Goal: Task Accomplishment & Management: Manage account settings

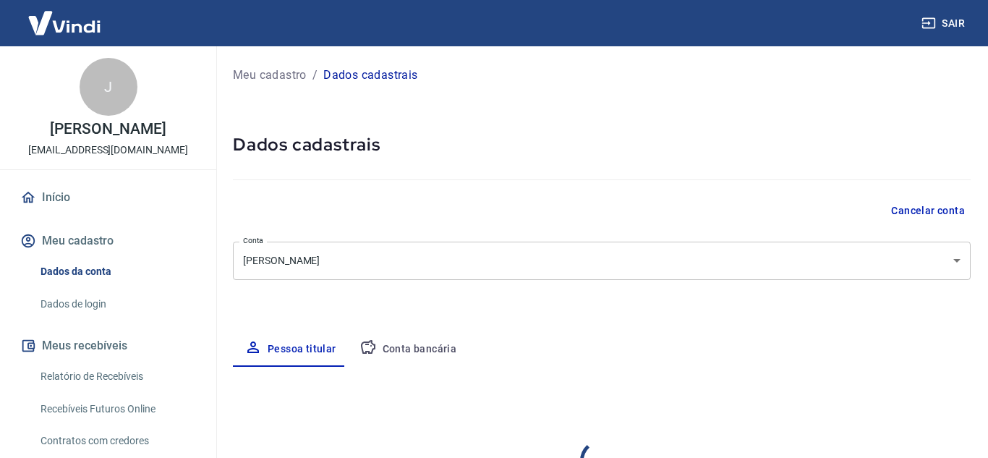
select select "MS"
select select "business"
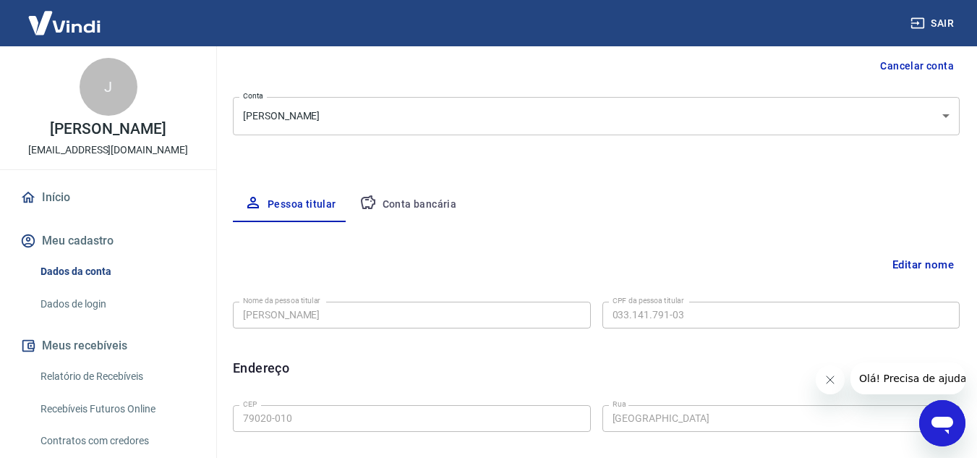
click at [414, 207] on button "Conta bancária" at bounding box center [408, 204] width 121 height 35
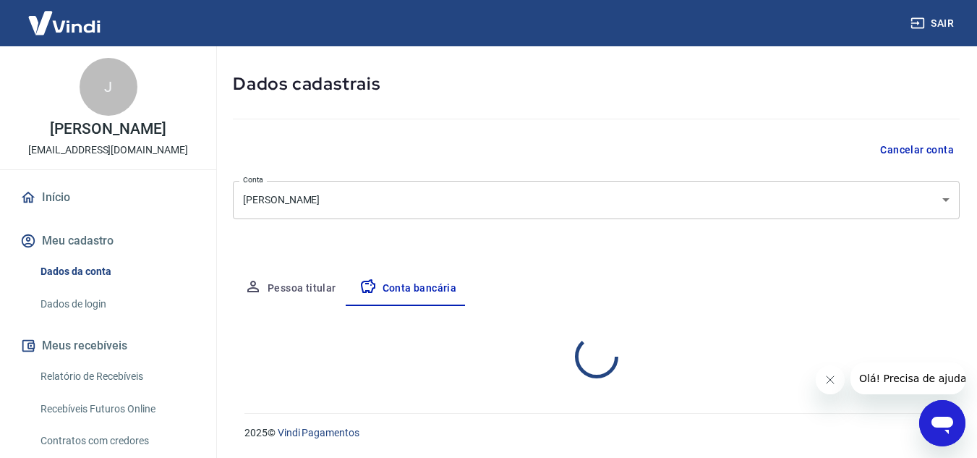
select select "1"
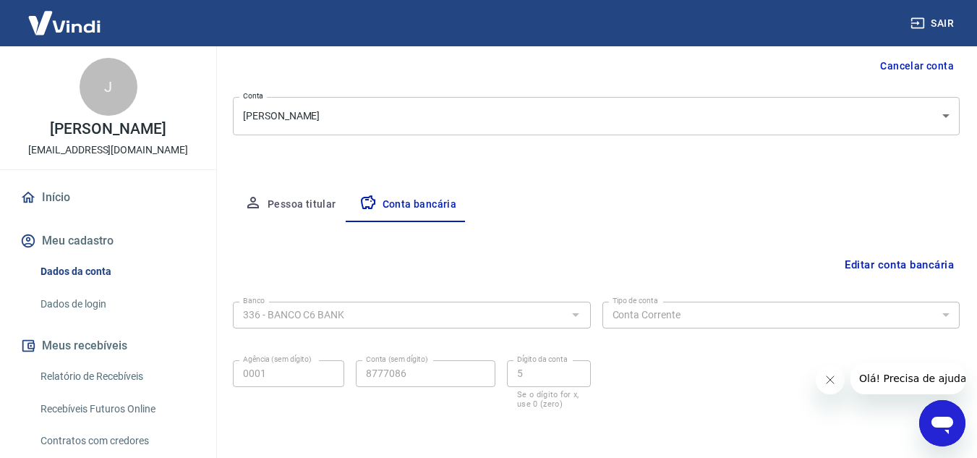
scroll to position [201, 0]
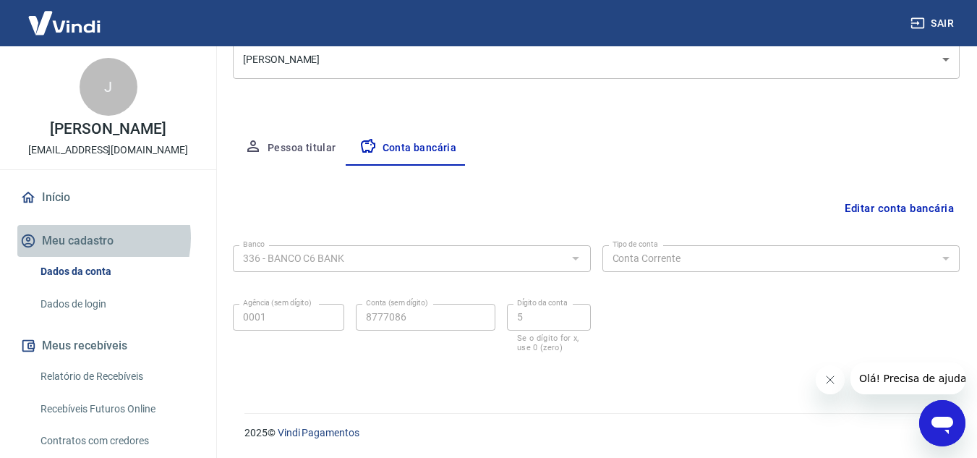
click at [90, 253] on button "Meu cadastro" at bounding box center [108, 241] width 182 height 32
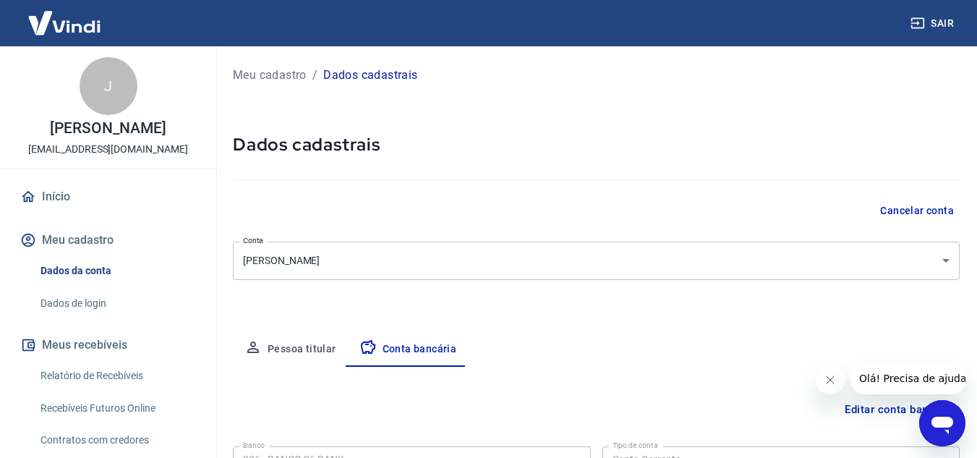
scroll to position [0, 0]
click at [119, 85] on div "J" at bounding box center [109, 87] width 58 height 58
click at [106, 286] on link "Dados da conta" at bounding box center [117, 272] width 164 height 30
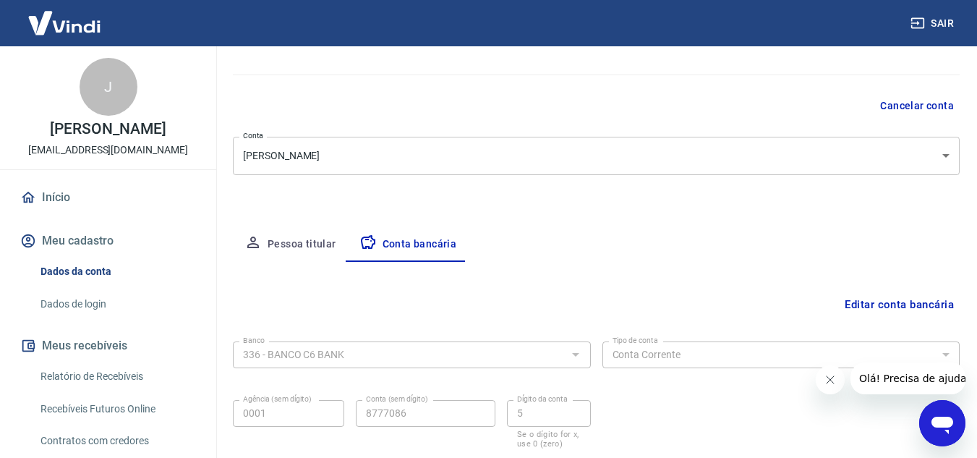
scroll to position [145, 0]
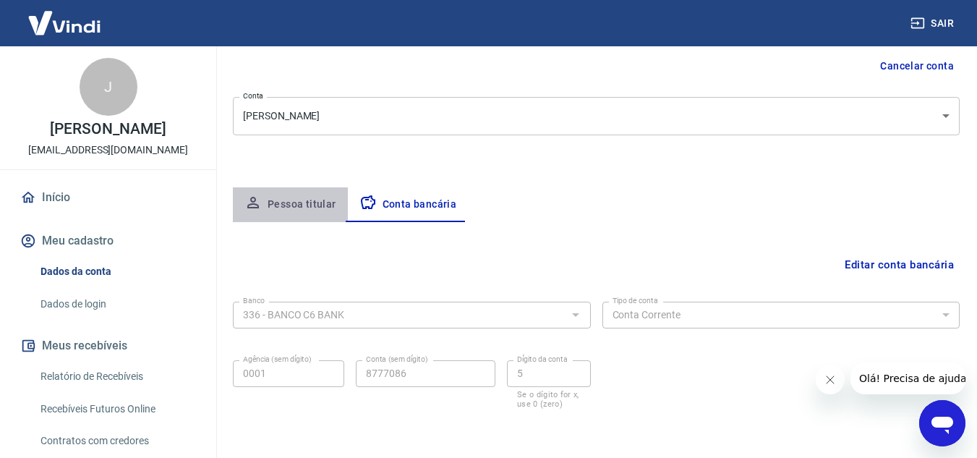
click at [319, 202] on button "Pessoa titular" at bounding box center [290, 204] width 115 height 35
select select "MS"
select select "business"
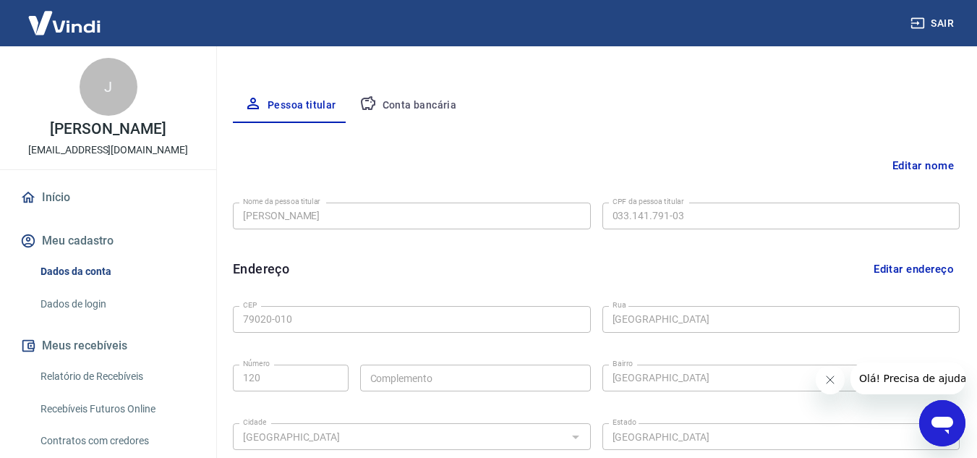
scroll to position [289, 0]
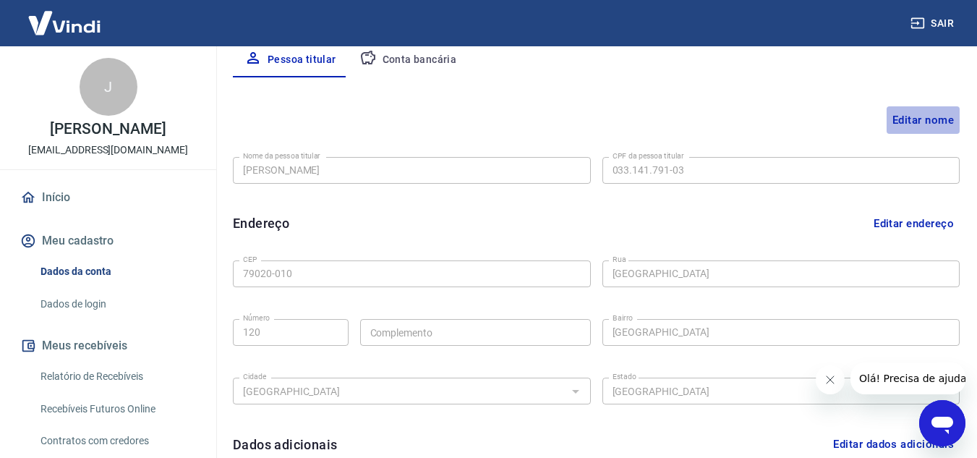
click at [903, 121] on button "Editar nome" at bounding box center [923, 119] width 73 height 27
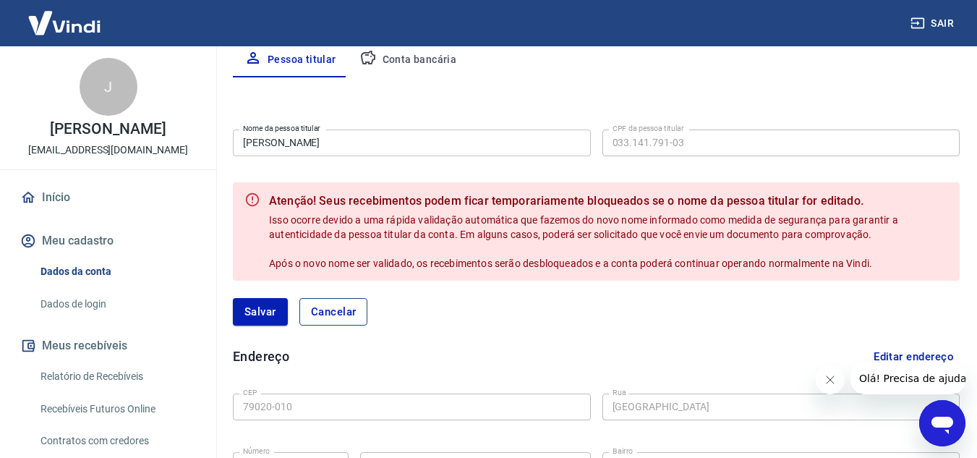
click at [357, 315] on button "Cancelar" at bounding box center [333, 311] width 69 height 27
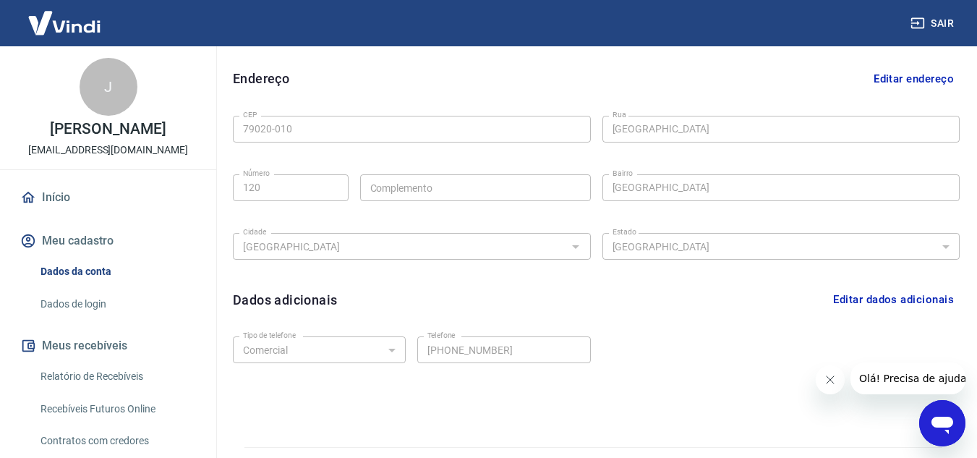
scroll to position [468, 0]
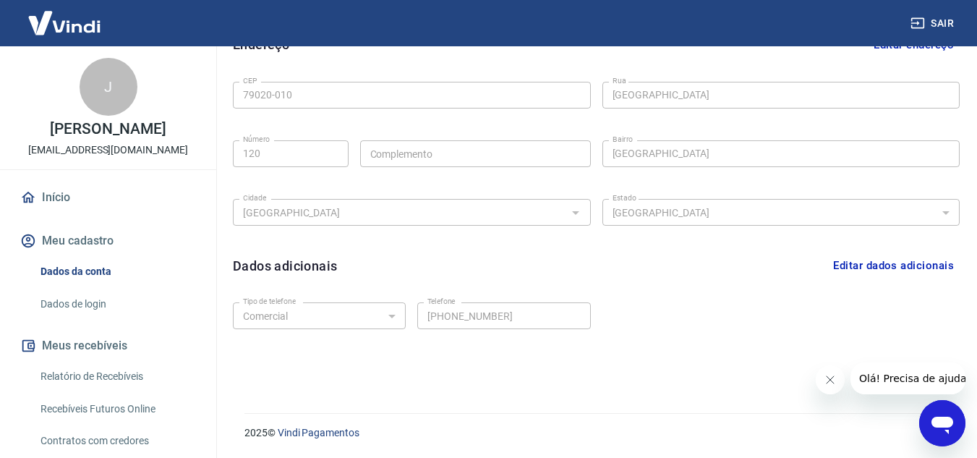
click at [832, 383] on icon "Fechar mensagem da empresa" at bounding box center [830, 380] width 12 height 12
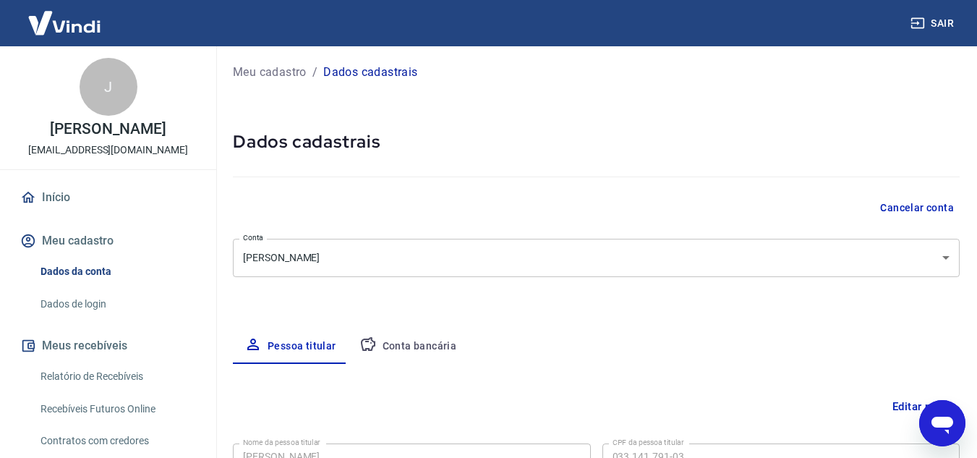
scroll to position [0, 0]
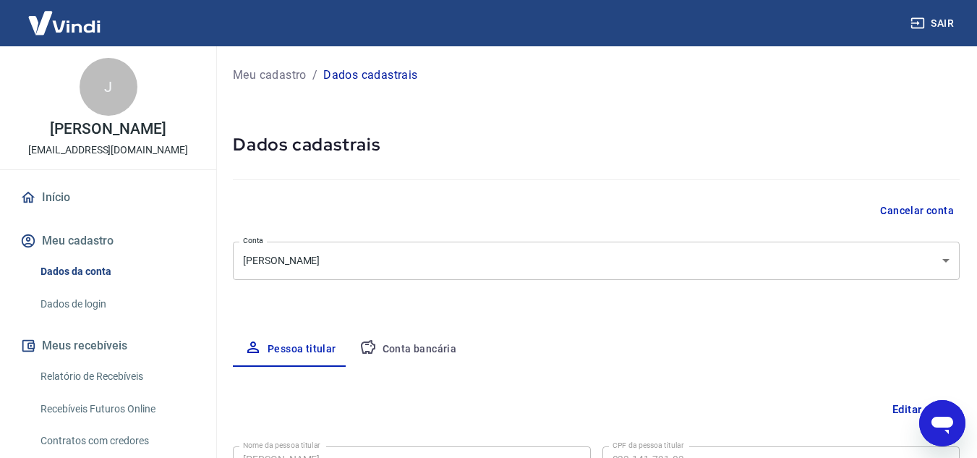
click at [384, 77] on p "Dados cadastrais" at bounding box center [370, 75] width 94 height 17
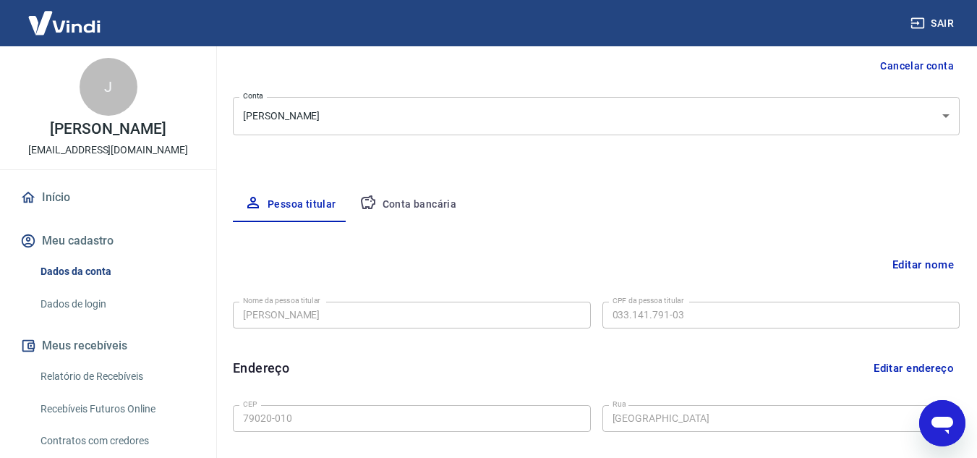
click at [428, 197] on button "Conta bancária" at bounding box center [408, 204] width 121 height 35
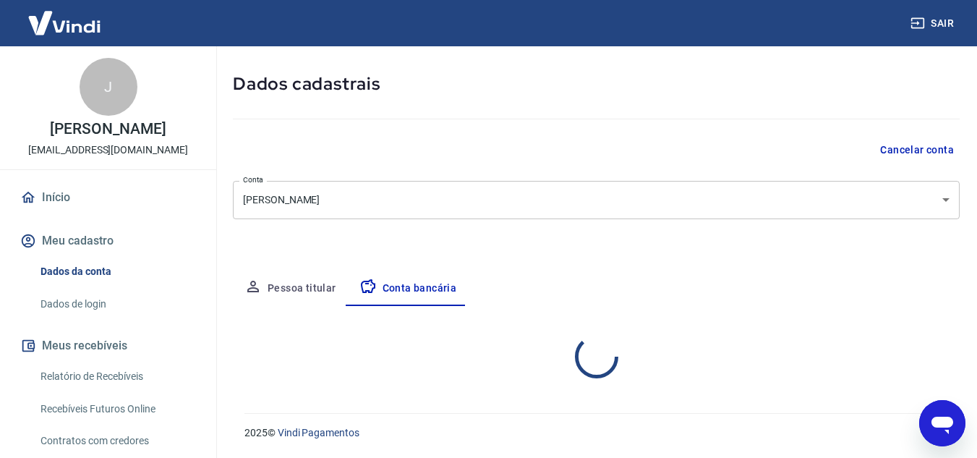
select select "1"
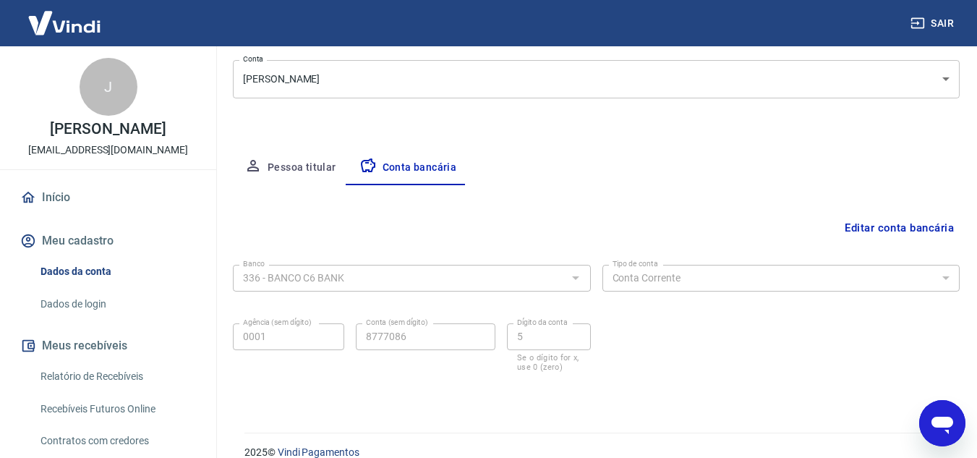
scroll to position [201, 0]
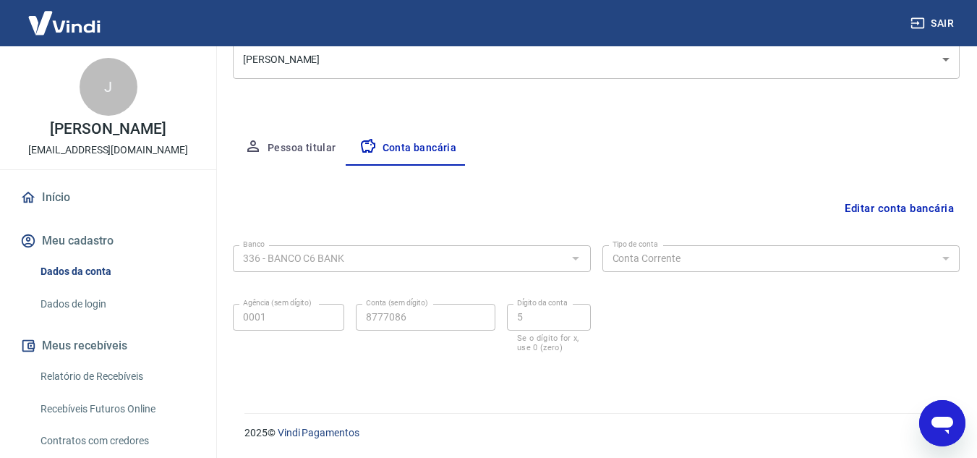
click at [887, 186] on div "Editar conta bancária Banco 336 - BANCO C6 BANK Banco Tipo de conta Conta Corre…" at bounding box center [596, 272] width 727 height 213
click at [880, 196] on button "Editar conta bancária" at bounding box center [899, 208] width 121 height 27
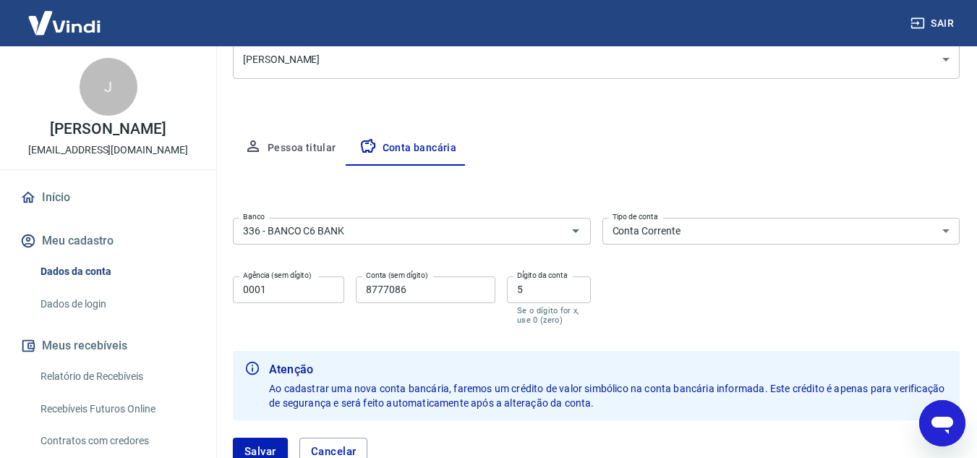
click at [419, 292] on input "8777086" at bounding box center [426, 289] width 140 height 27
type input "8"
type input "8777086"
click at [533, 289] on input "5" at bounding box center [549, 289] width 84 height 27
type input "5"
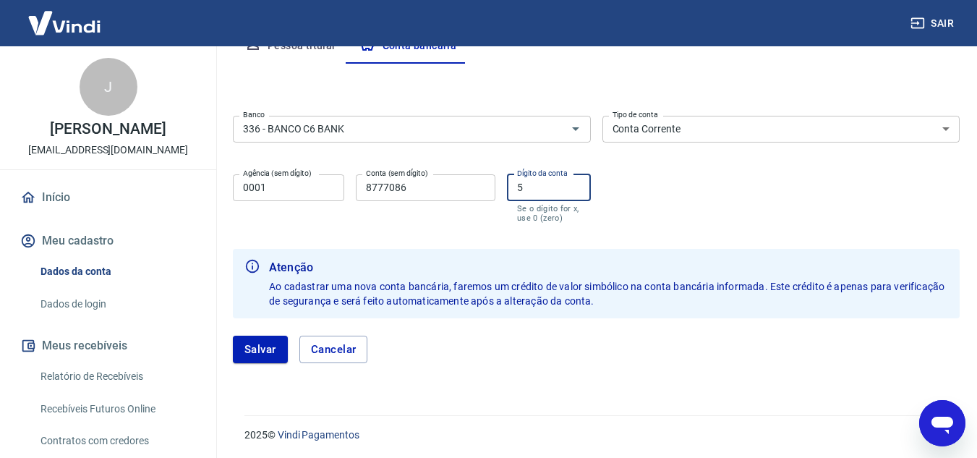
scroll to position [305, 0]
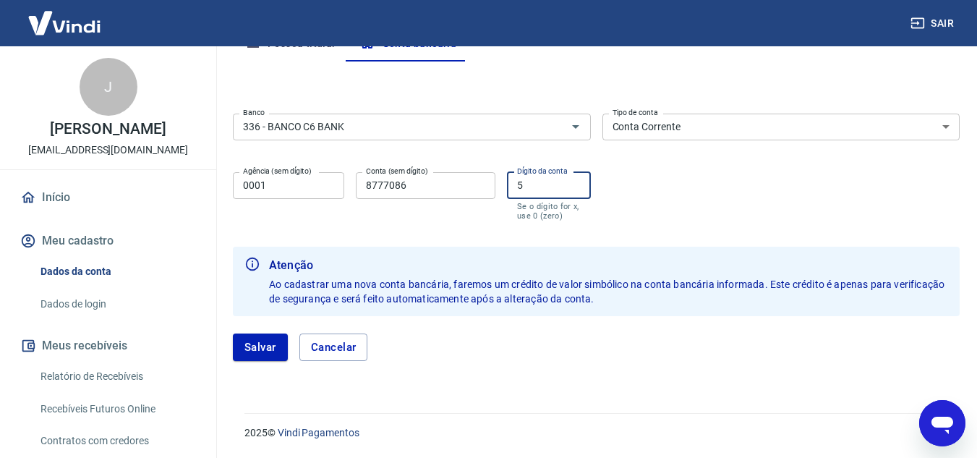
click at [264, 364] on div "Salvar Cancelar" at bounding box center [596, 347] width 727 height 62
click at [264, 351] on button "Salvar" at bounding box center [260, 346] width 55 height 27
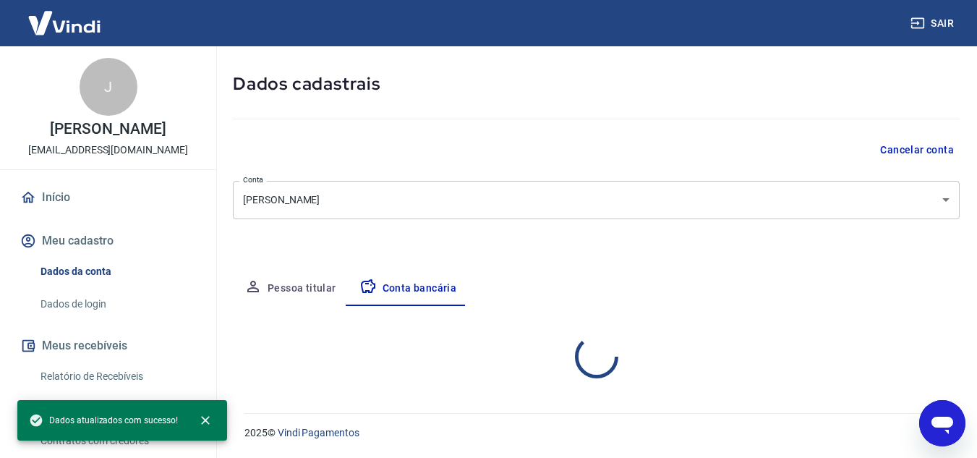
scroll to position [201, 0]
select select "1"
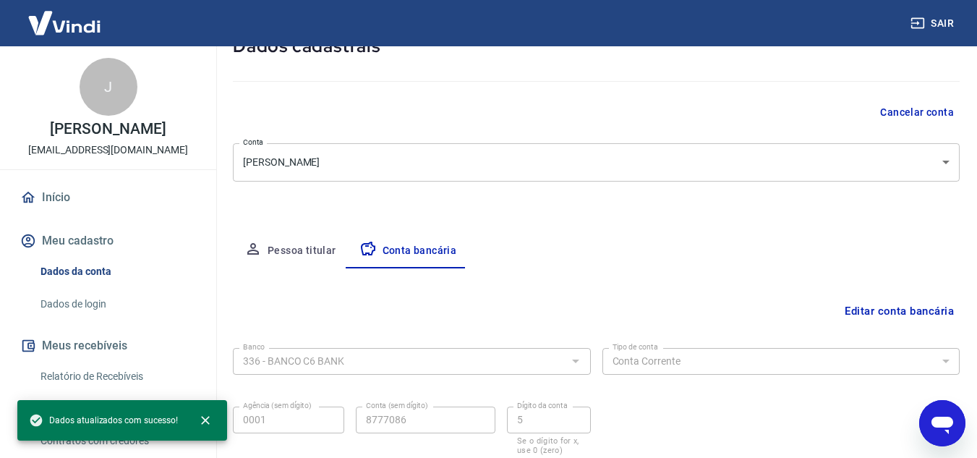
scroll to position [0, 0]
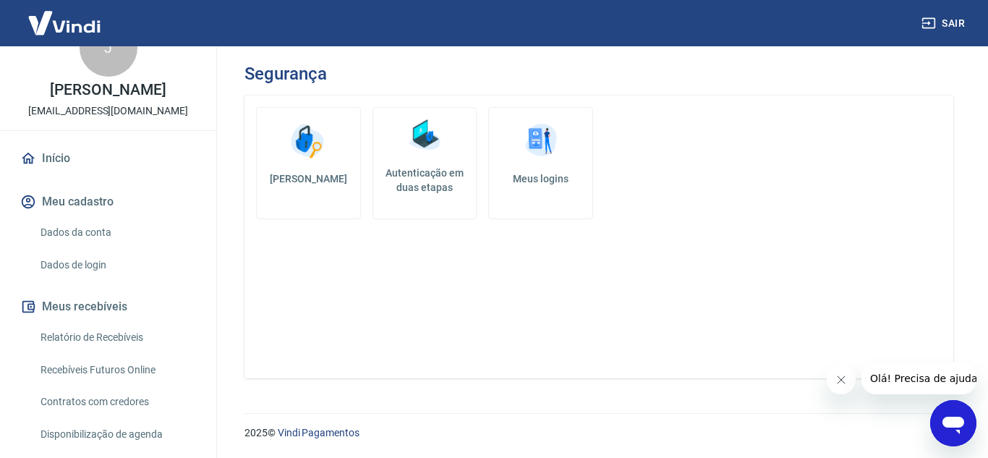
scroll to position [217, 0]
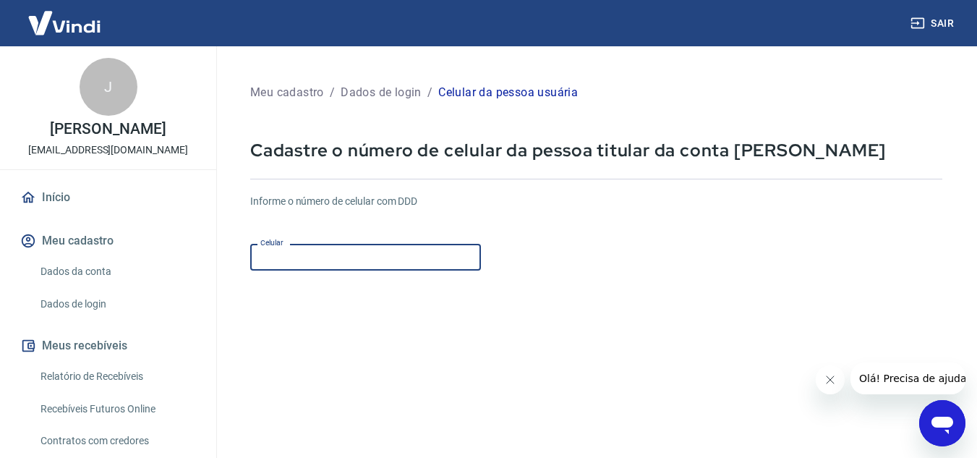
click at [275, 268] on input "Celular" at bounding box center [365, 257] width 231 height 27
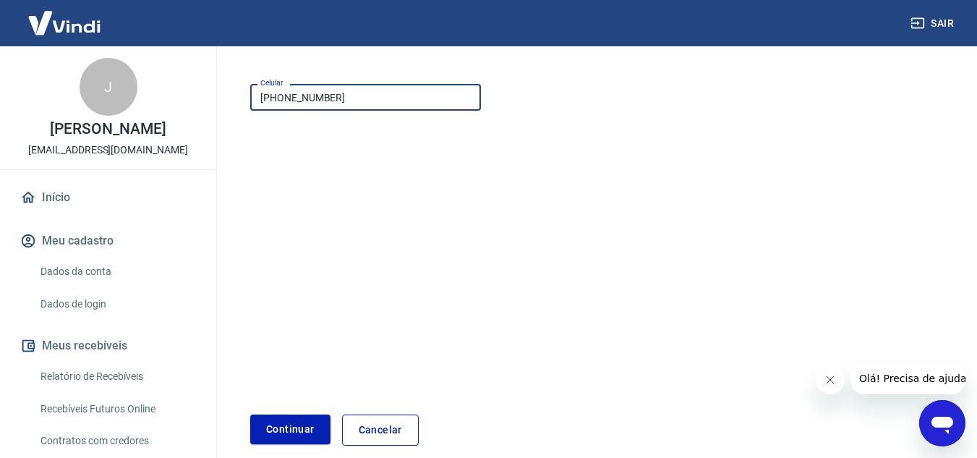
scroll to position [227, 0]
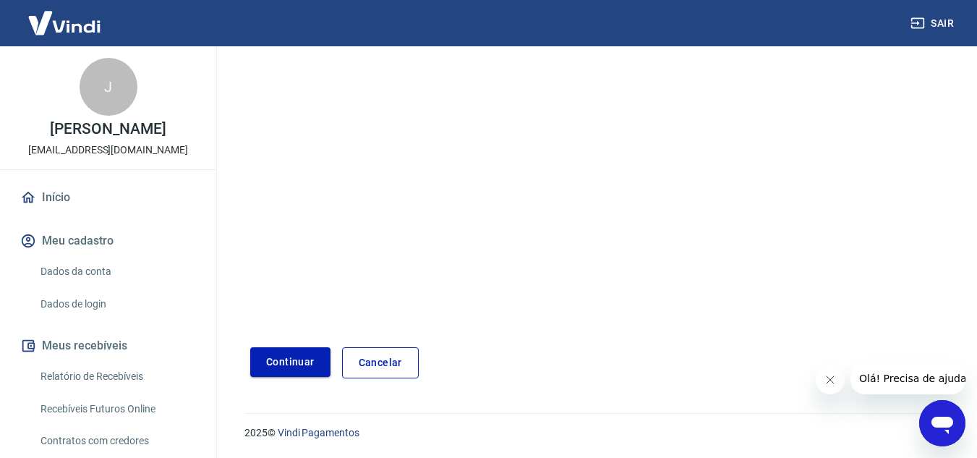
type input "(67) 99933-5803"
click at [291, 351] on button "Continuar" at bounding box center [290, 362] width 80 height 30
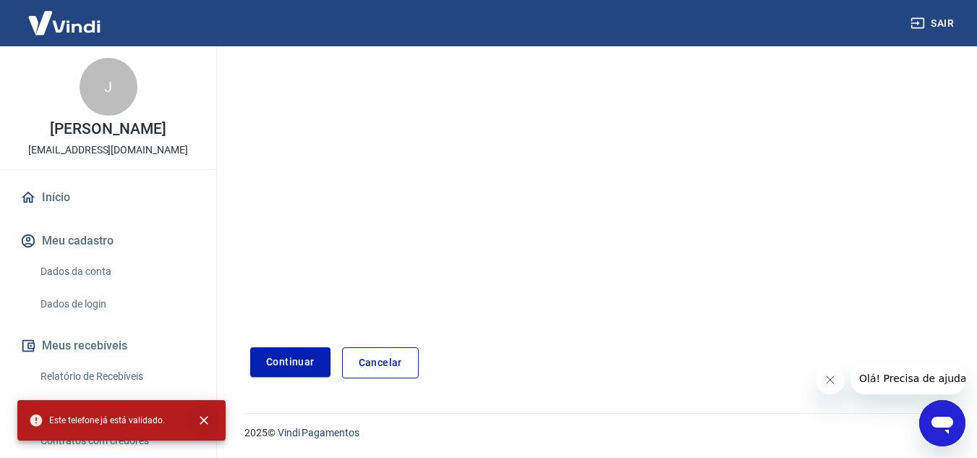
click at [205, 426] on icon "close" at bounding box center [204, 420] width 14 height 14
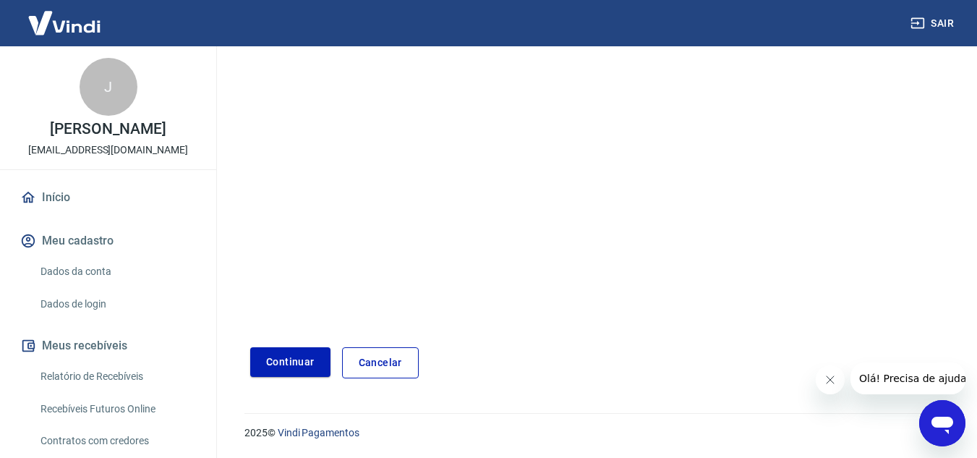
click at [830, 379] on icon "Fechar mensagem da empresa" at bounding box center [829, 379] width 7 height 7
click at [415, 364] on link "Cancelar" at bounding box center [380, 362] width 77 height 31
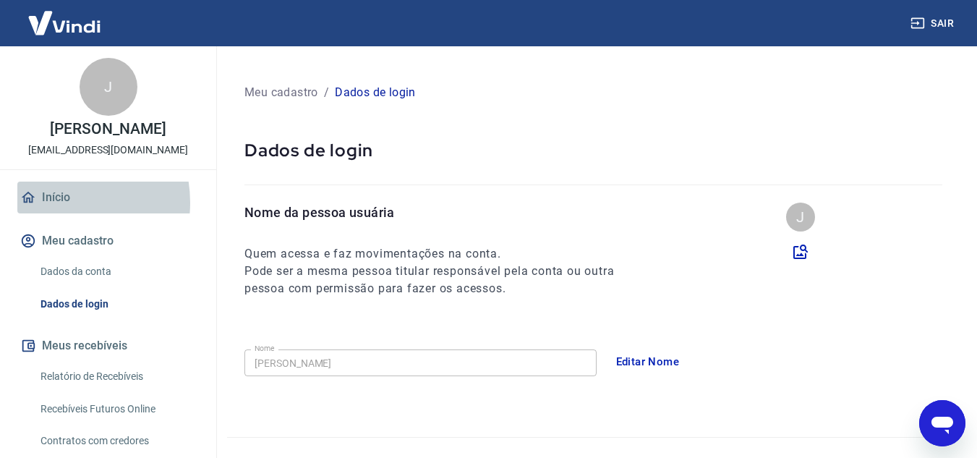
click at [54, 213] on link "Início" at bounding box center [108, 198] width 182 height 32
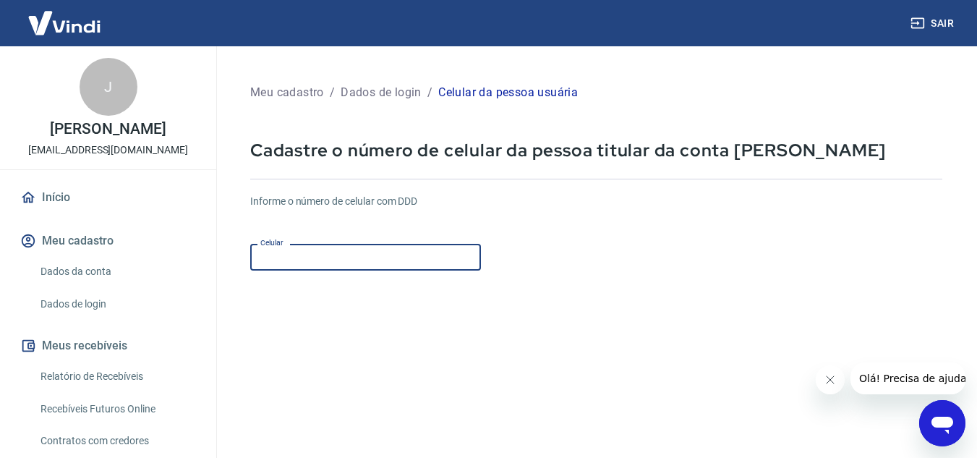
click at [411, 259] on input "Celular" at bounding box center [365, 257] width 231 height 27
type input "[PHONE_NUMBER]"
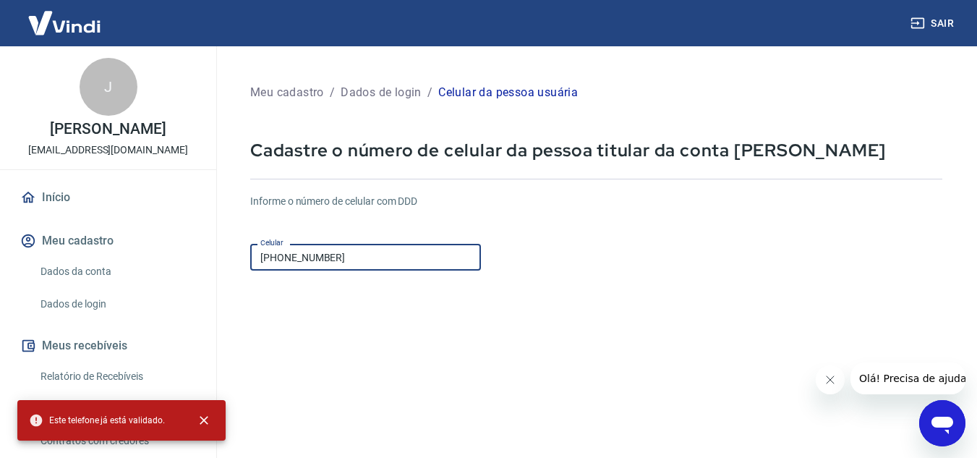
click at [613, 272] on div "Informe o número de celular com DDD Celular [PHONE_NUMBER] Celular" at bounding box center [596, 234] width 692 height 80
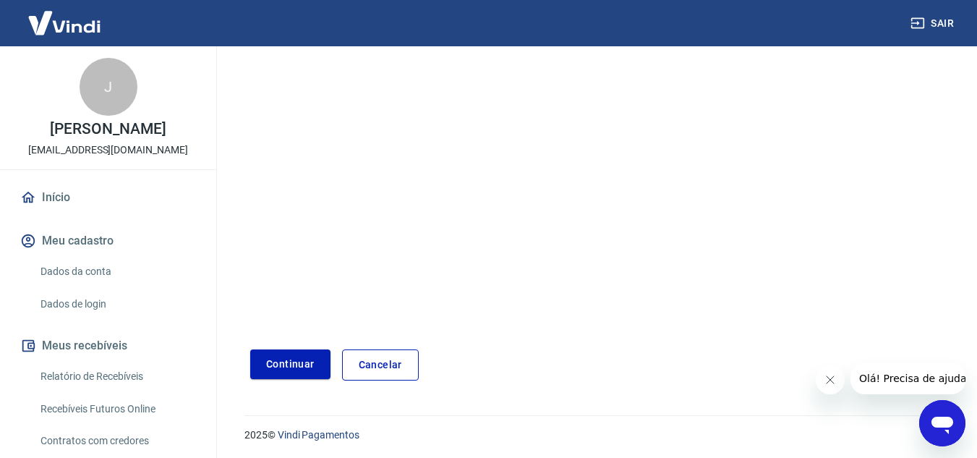
scroll to position [227, 0]
click at [326, 359] on button "Continuar" at bounding box center [290, 362] width 80 height 30
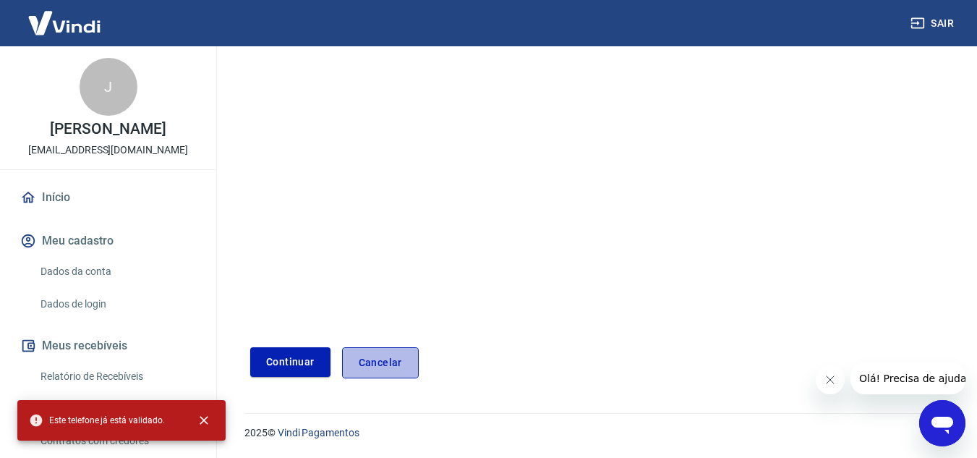
click at [380, 377] on link "Cancelar" at bounding box center [380, 362] width 77 height 31
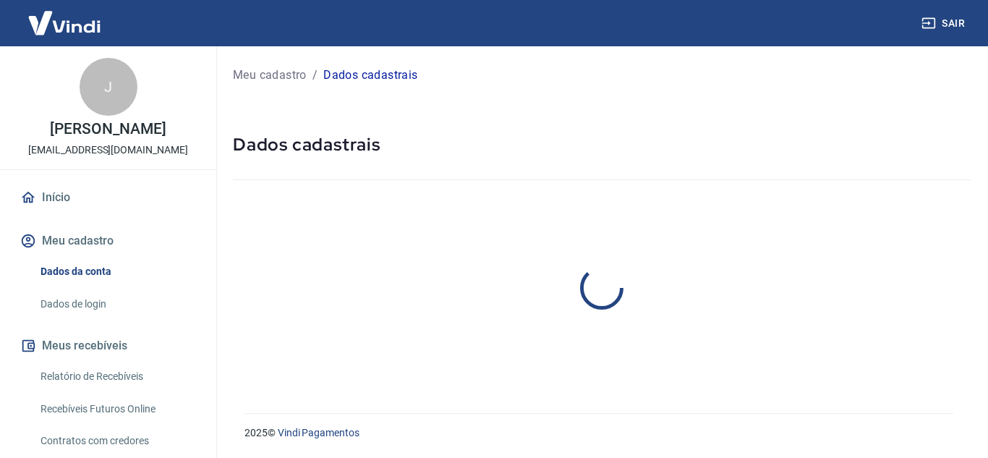
select select "MS"
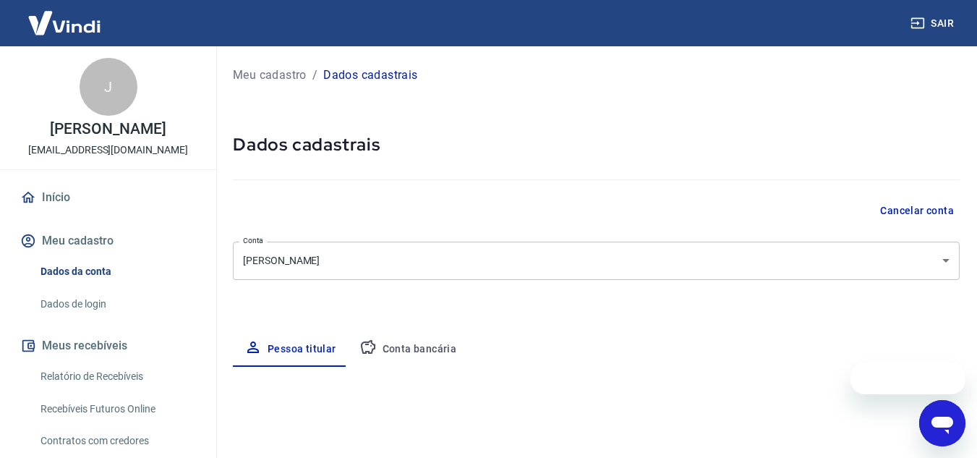
select select "business"
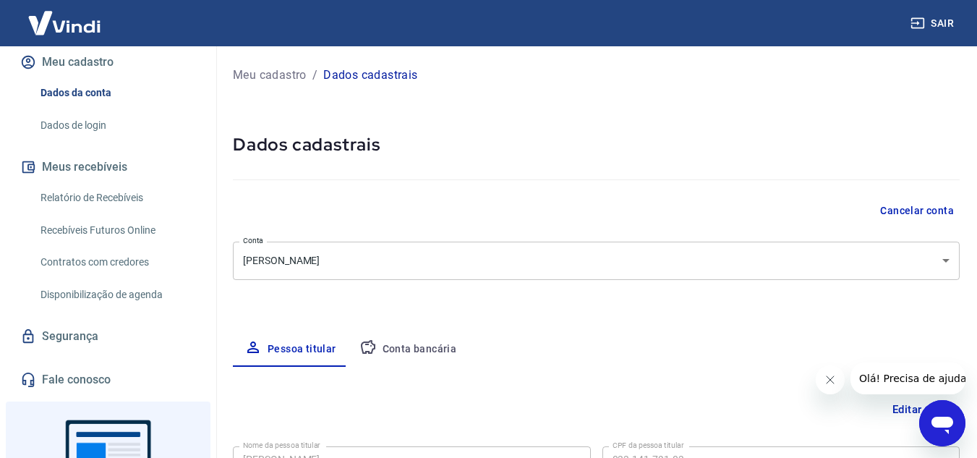
scroll to position [217, 0]
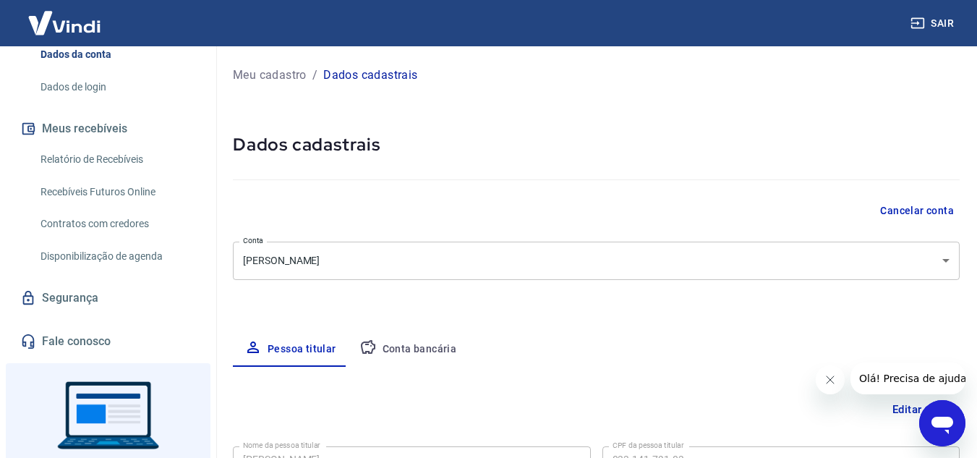
click at [126, 239] on link "Contratos com credores" at bounding box center [117, 224] width 164 height 30
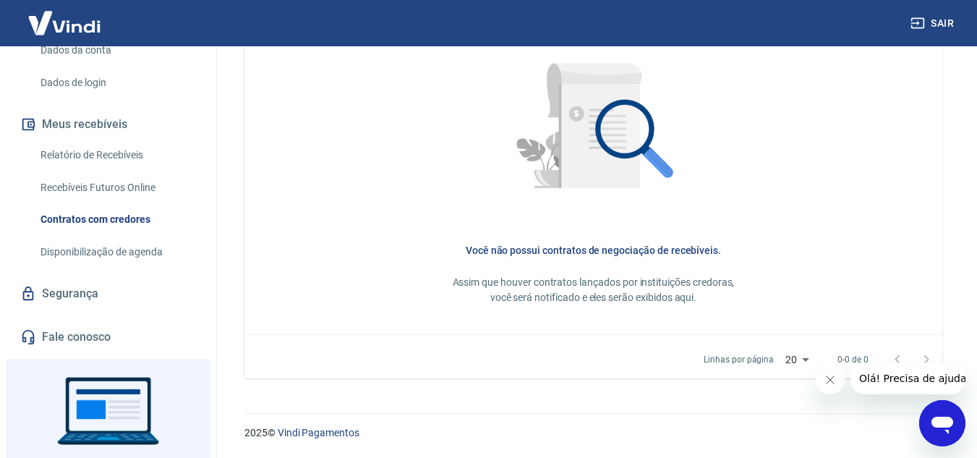
scroll to position [90, 0]
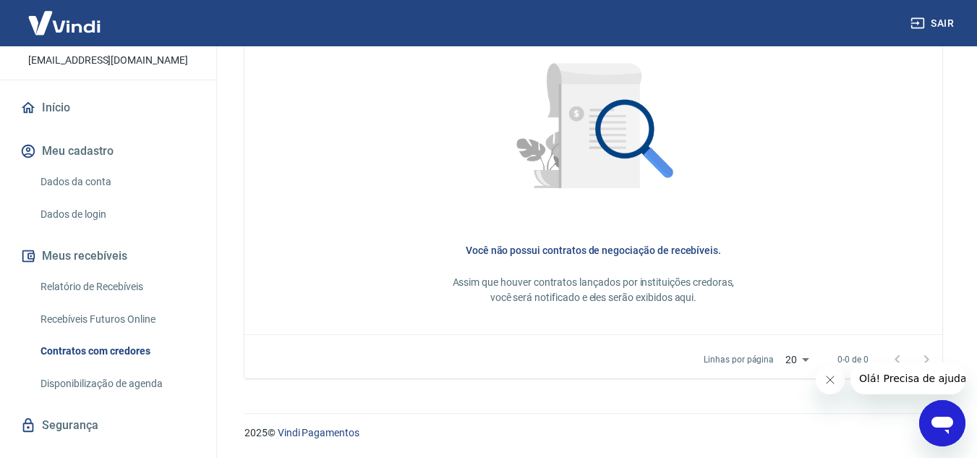
click at [55, 124] on link "Início" at bounding box center [108, 108] width 182 height 32
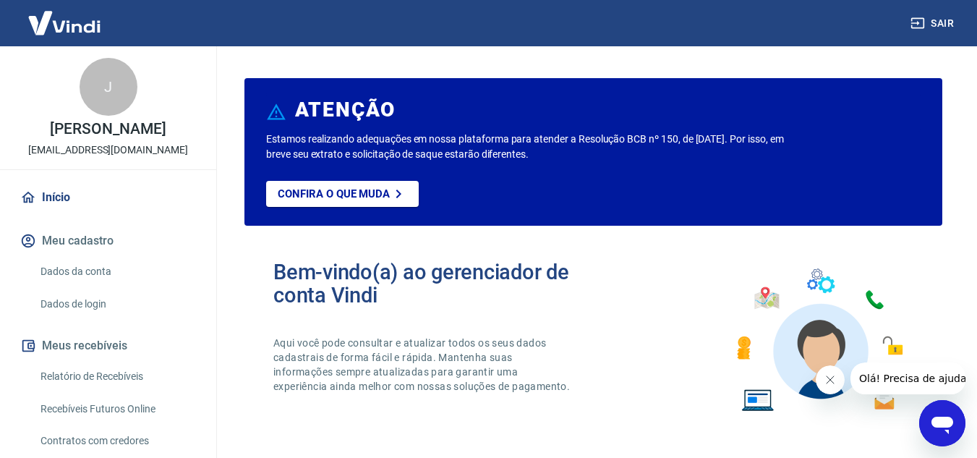
click at [89, 114] on div "J Juliano Duarte Yule Marques [EMAIL_ADDRESS][DOMAIN_NAME]" at bounding box center [108, 107] width 216 height 123
click at [92, 286] on link "Dados da conta" at bounding box center [117, 272] width 164 height 30
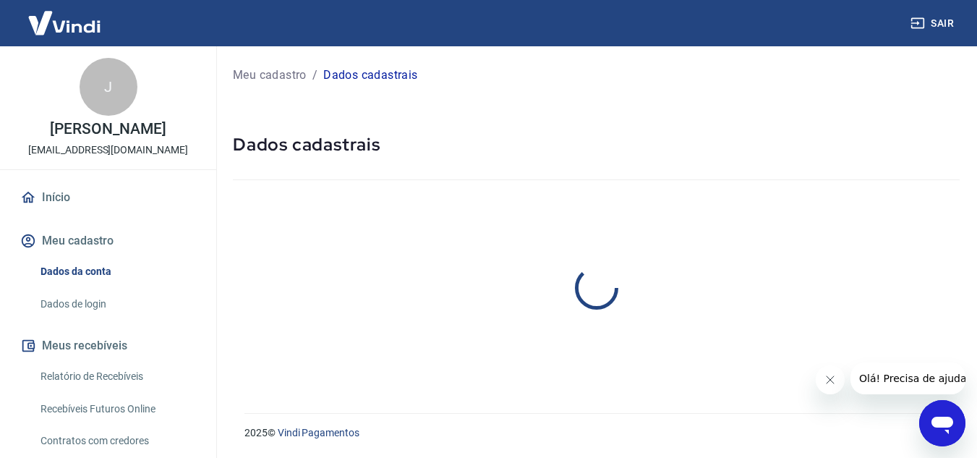
select select "MS"
select select "business"
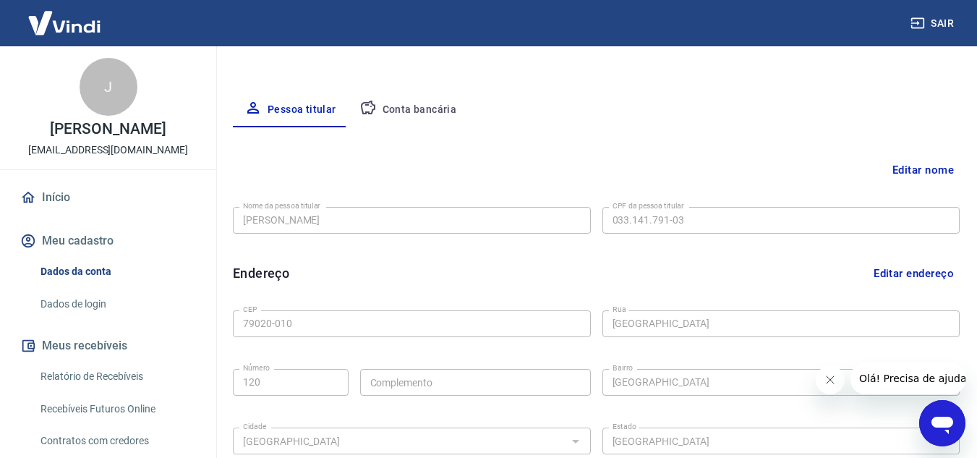
scroll to position [106, 0]
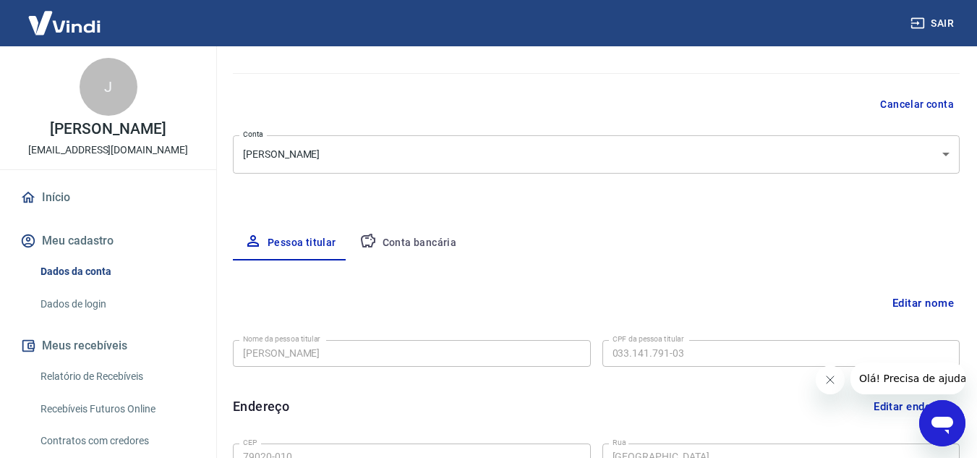
click at [443, 245] on button "Conta bancária" at bounding box center [408, 243] width 121 height 35
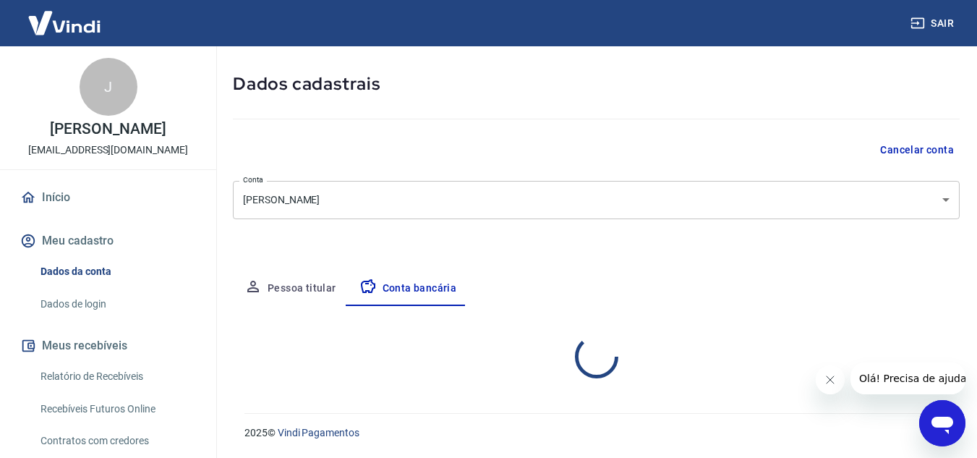
select select "1"
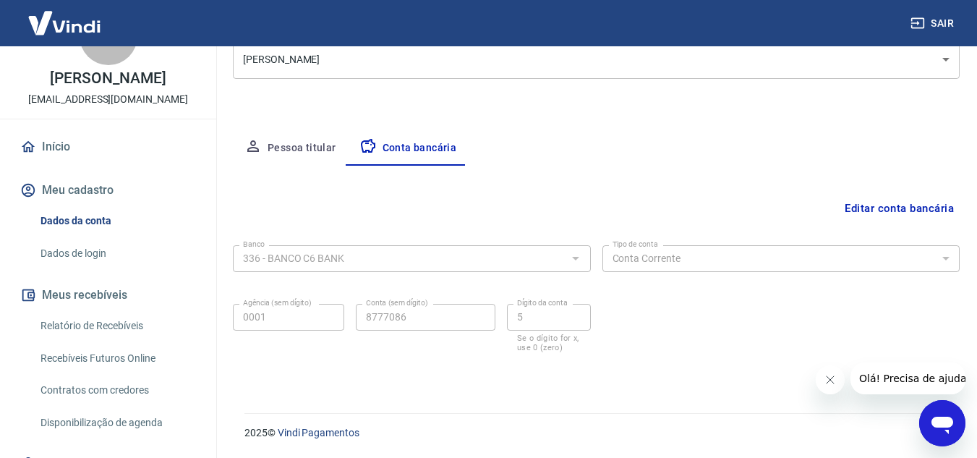
scroll to position [72, 0]
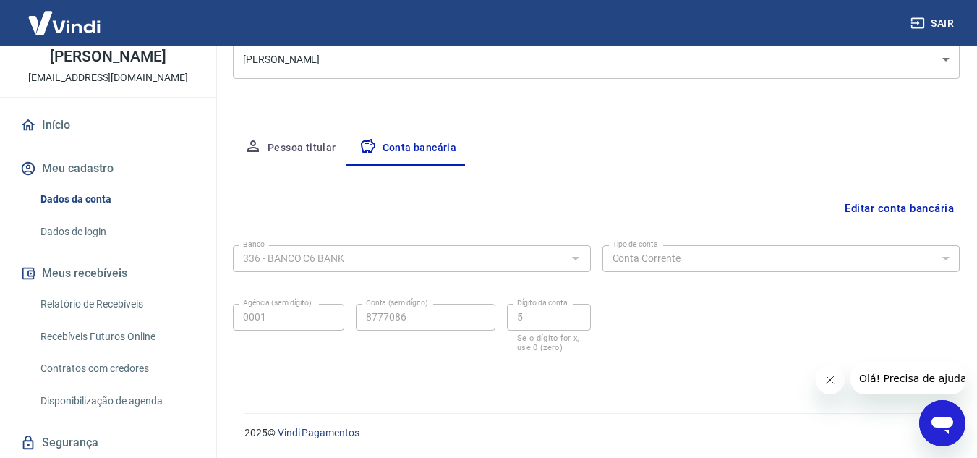
click at [140, 316] on link "Relatório de Recebíveis" at bounding box center [117, 304] width 164 height 30
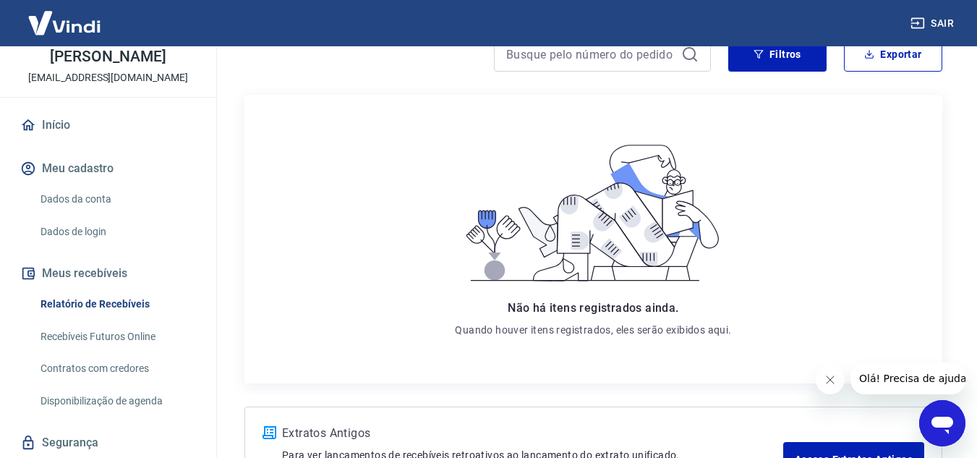
scroll to position [145, 0]
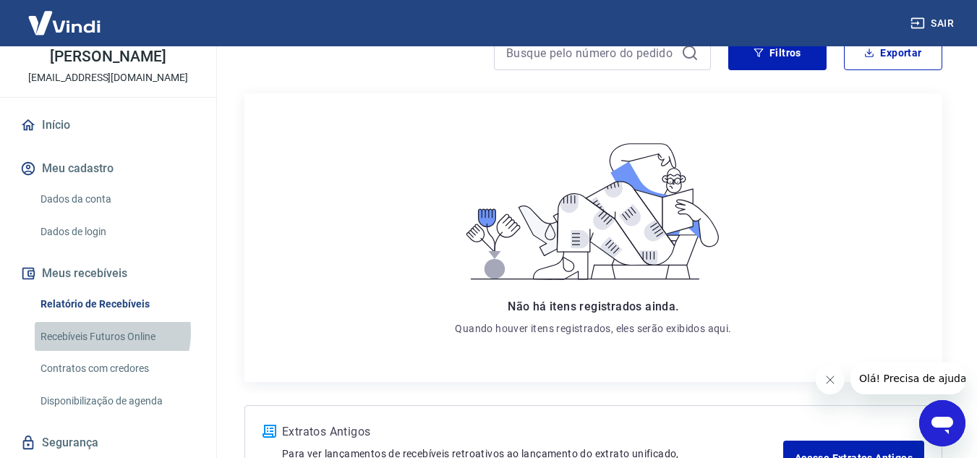
click at [91, 346] on link "Recebíveis Futuros Online" at bounding box center [117, 337] width 164 height 30
click at [113, 214] on link "Dados da conta" at bounding box center [117, 199] width 164 height 30
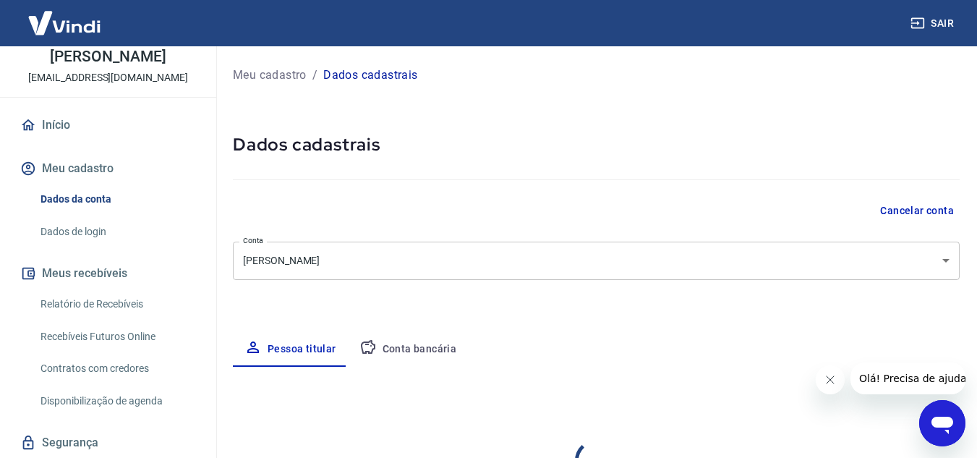
select select "MS"
select select "business"
click at [88, 289] on button "Meus recebíveis" at bounding box center [108, 273] width 182 height 32
click at [108, 351] on link "Recebíveis Futuros Online" at bounding box center [117, 337] width 164 height 30
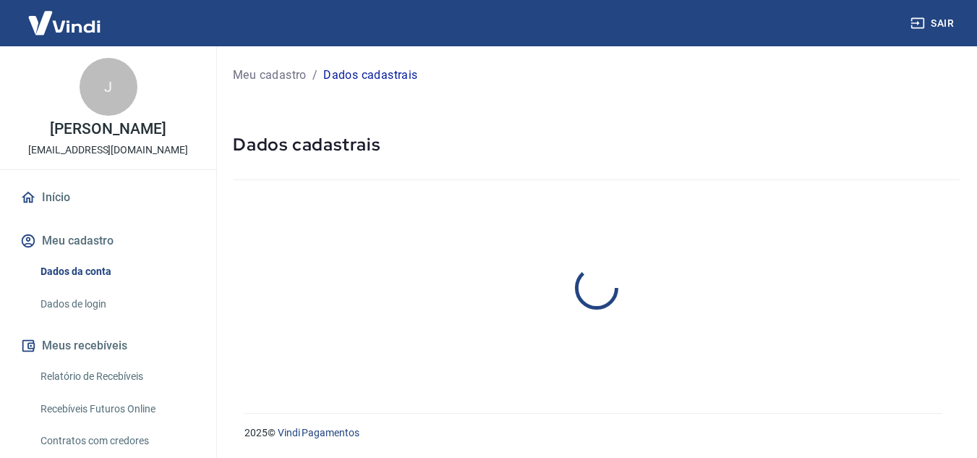
select select "MS"
select select "business"
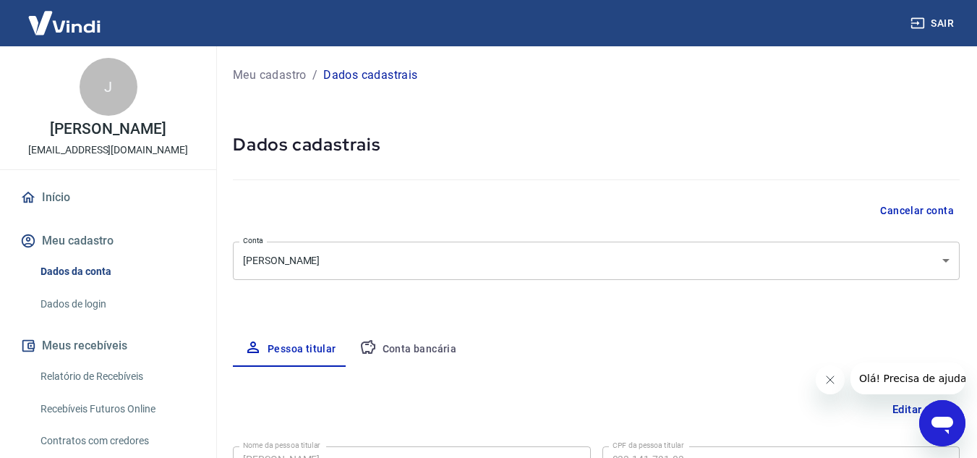
click at [402, 361] on button "Conta bancária" at bounding box center [408, 349] width 121 height 35
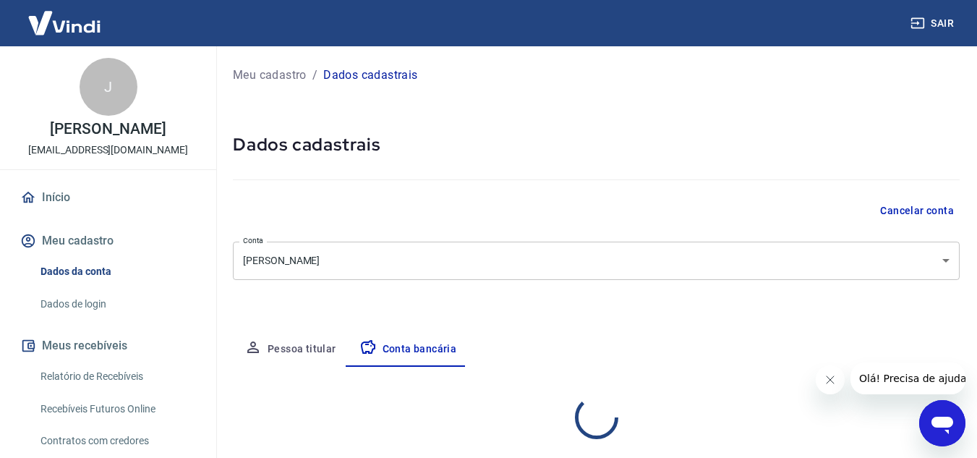
select select "1"
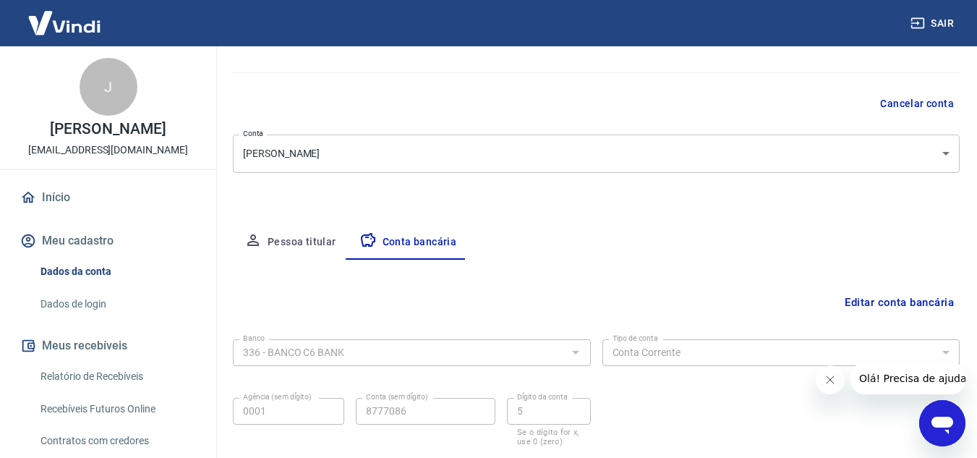
scroll to position [201, 0]
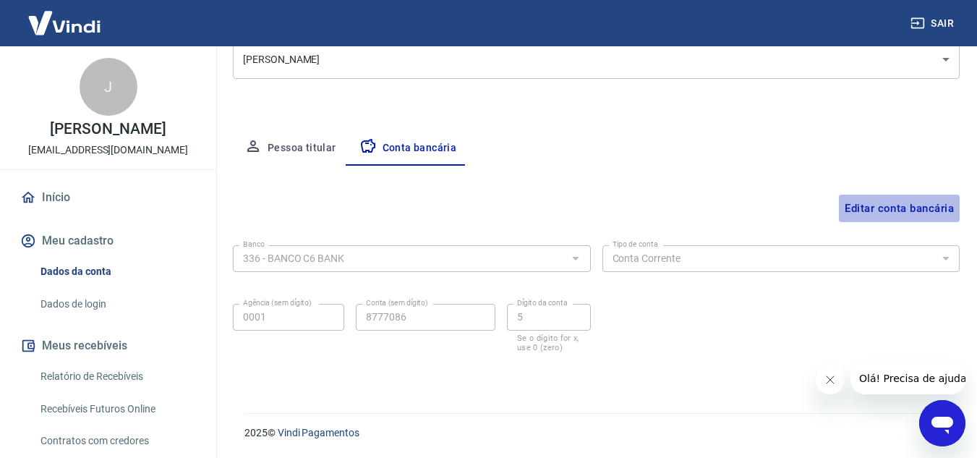
click at [928, 211] on button "Editar conta bancária" at bounding box center [899, 208] width 121 height 27
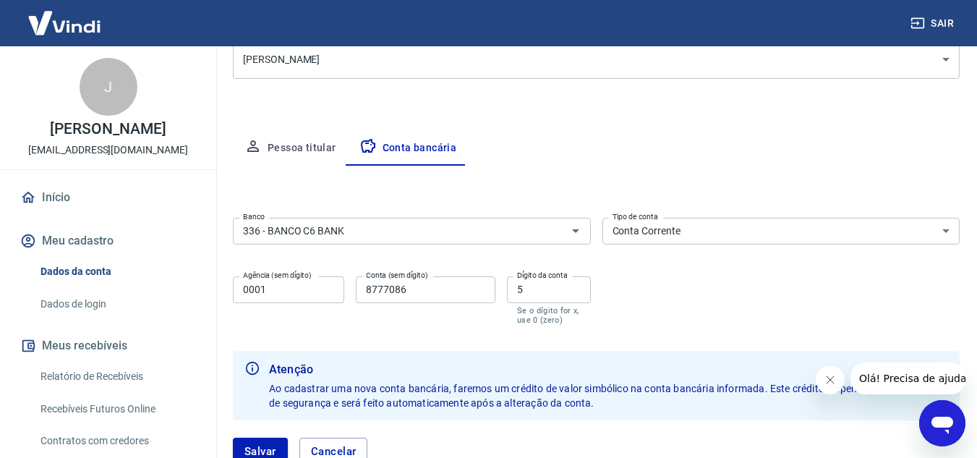
click at [396, 263] on div "Banco 336 - BANCO C6 BANK Banco Tipo de conta Conta Corrente Conta Poupança Tip…" at bounding box center [596, 270] width 727 height 116
click at [391, 240] on div "336 - BANCO C6 BANK Banco" at bounding box center [412, 231] width 358 height 27
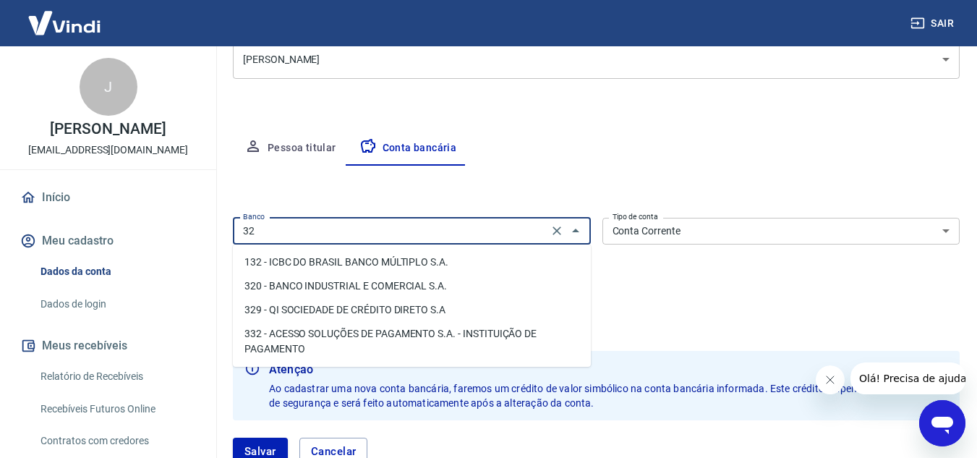
scroll to position [0, 0]
type input "323"
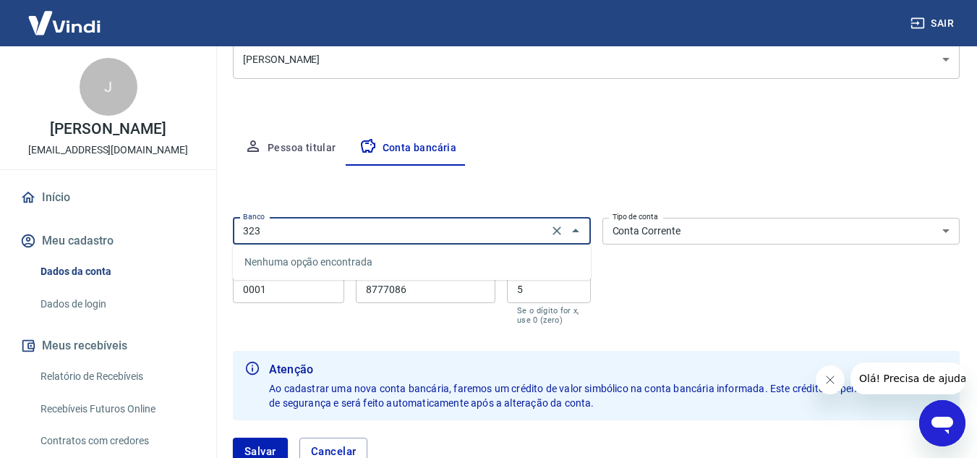
click button "Salvar" at bounding box center [260, 451] width 55 height 27
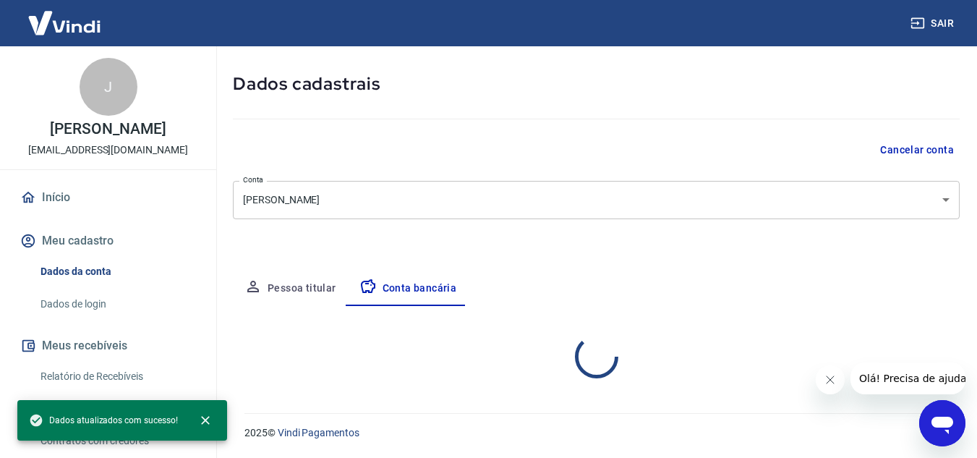
select select "1"
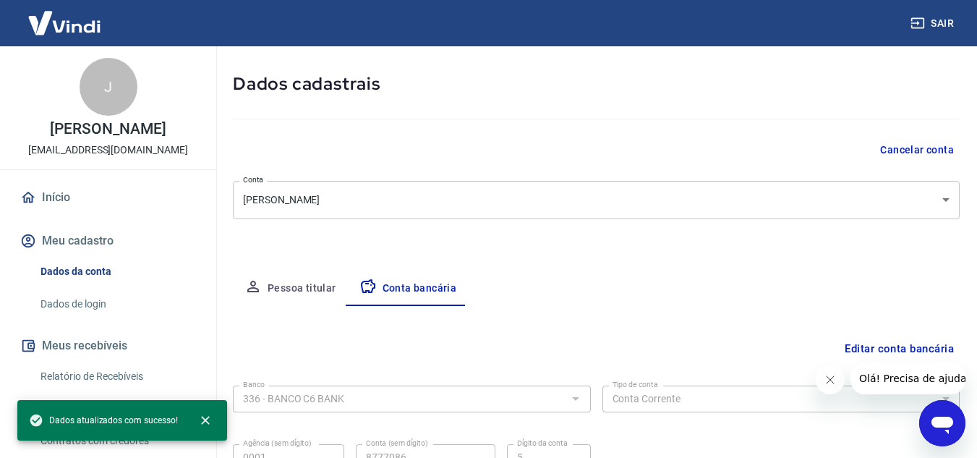
scroll to position [201, 0]
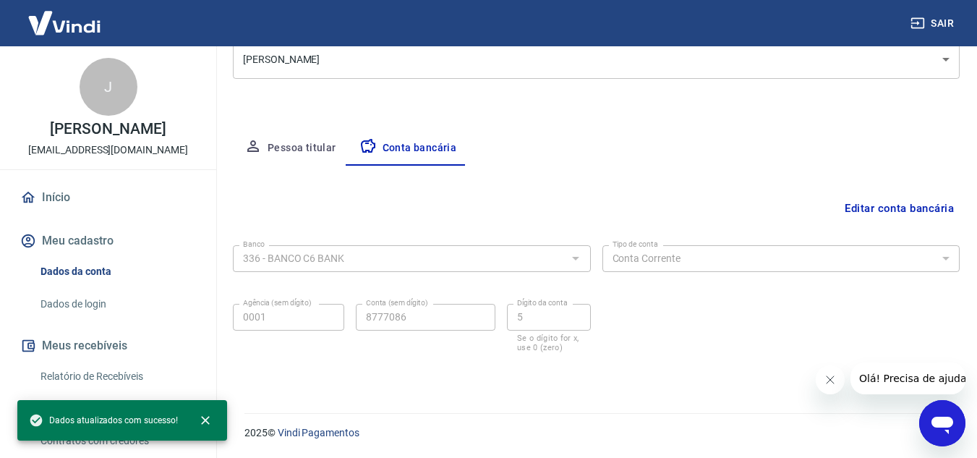
click at [911, 210] on button "Editar conta bancária" at bounding box center [899, 208] width 121 height 27
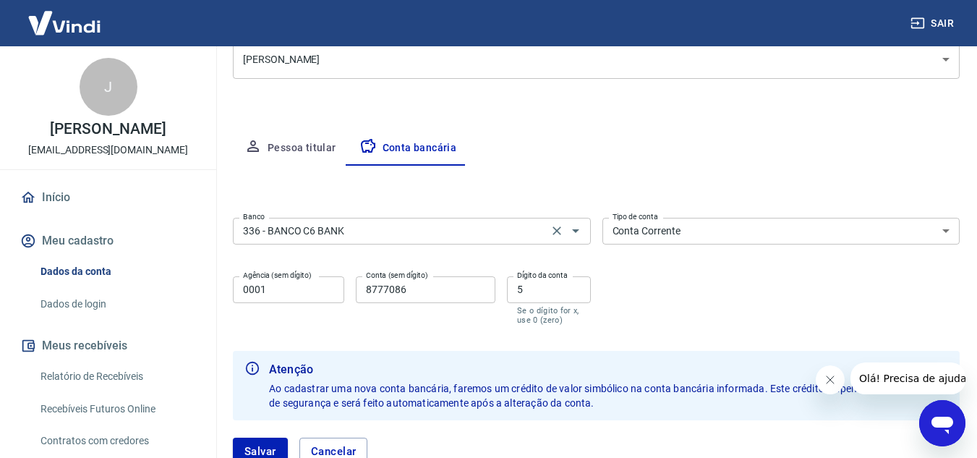
click at [310, 218] on div "336 - BANCO C6 BANK Banco" at bounding box center [412, 231] width 358 height 27
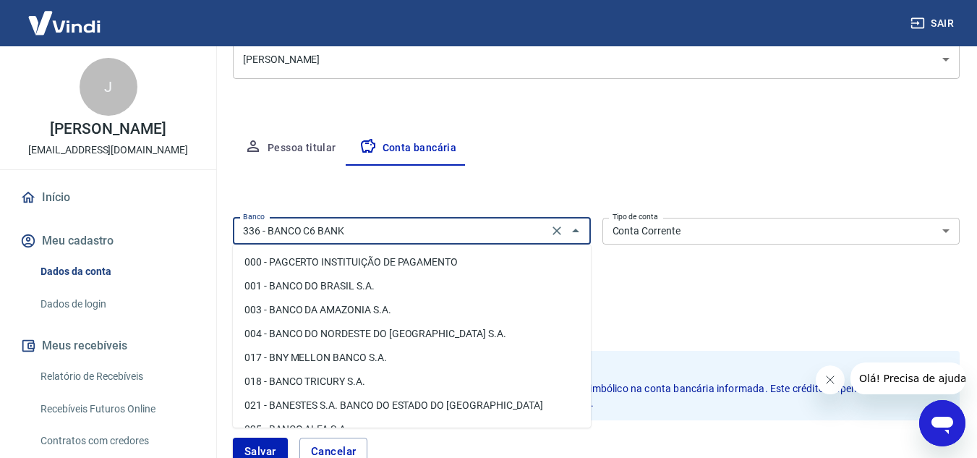
scroll to position [1300, 0]
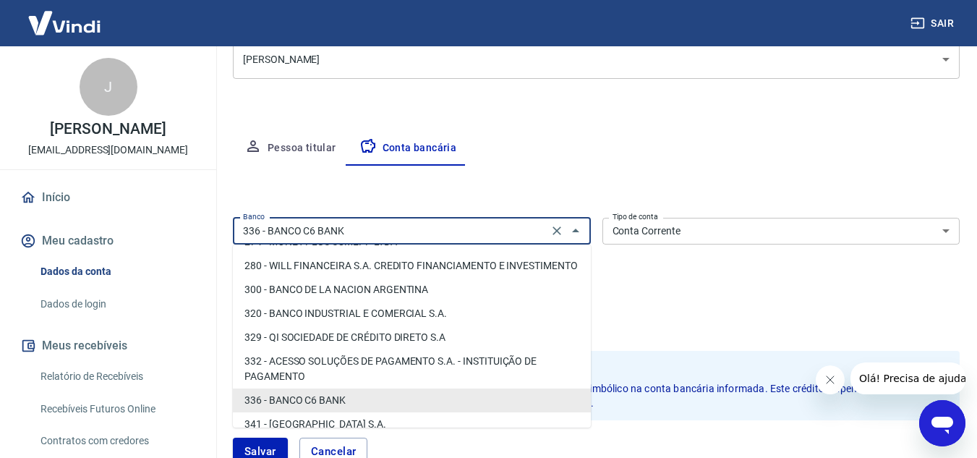
click at [328, 228] on input "336 - BANCO C6 BANK" at bounding box center [390, 231] width 307 height 18
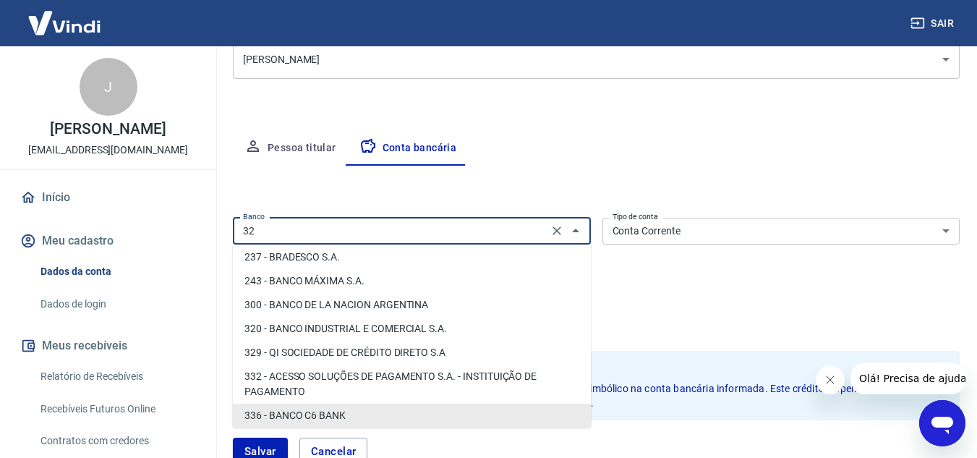
scroll to position [0, 0]
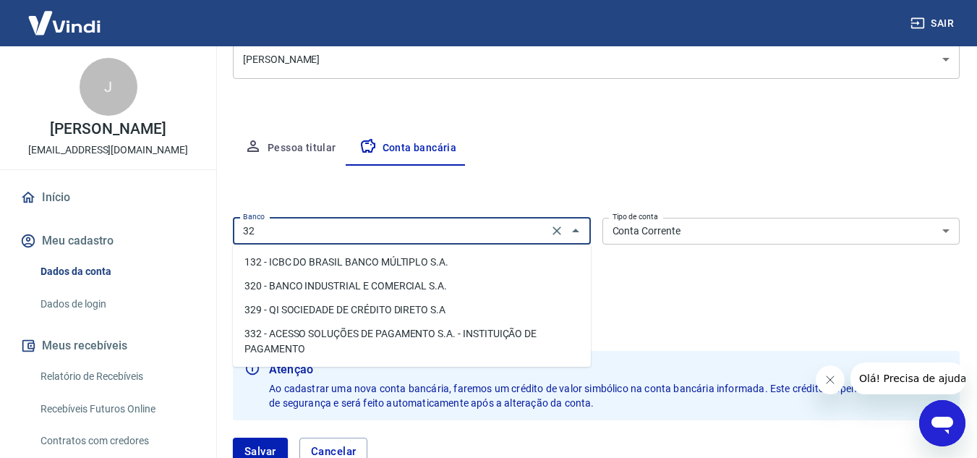
type input "3"
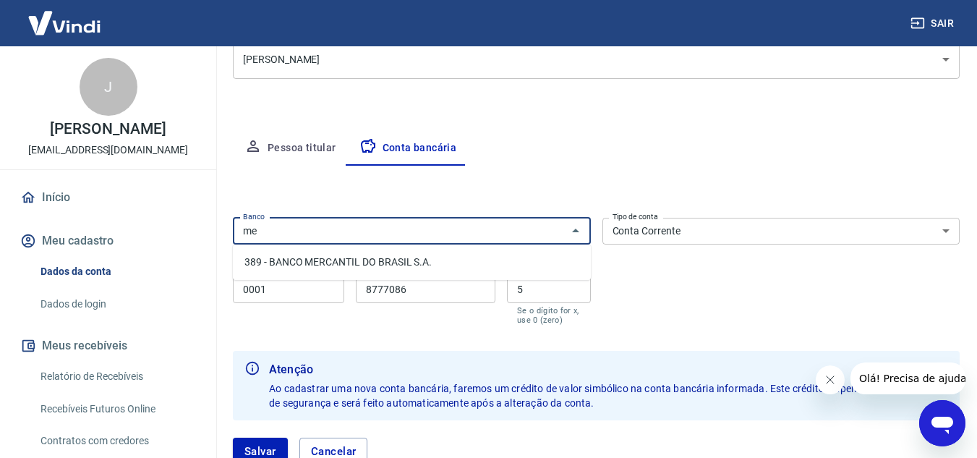
type input "m"
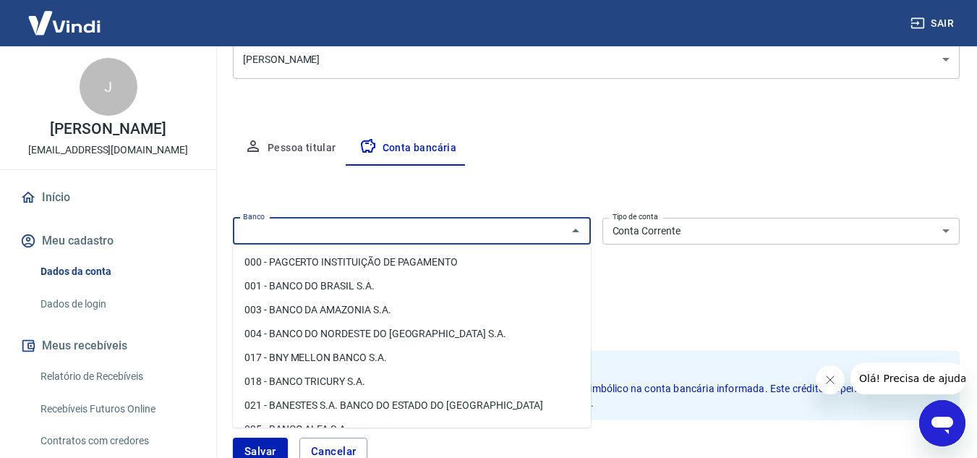
click at [710, 172] on div "Editar conta bancária Banco Banco Tipo de conta Conta Corrente Conta Poupança T…" at bounding box center [596, 324] width 727 height 317
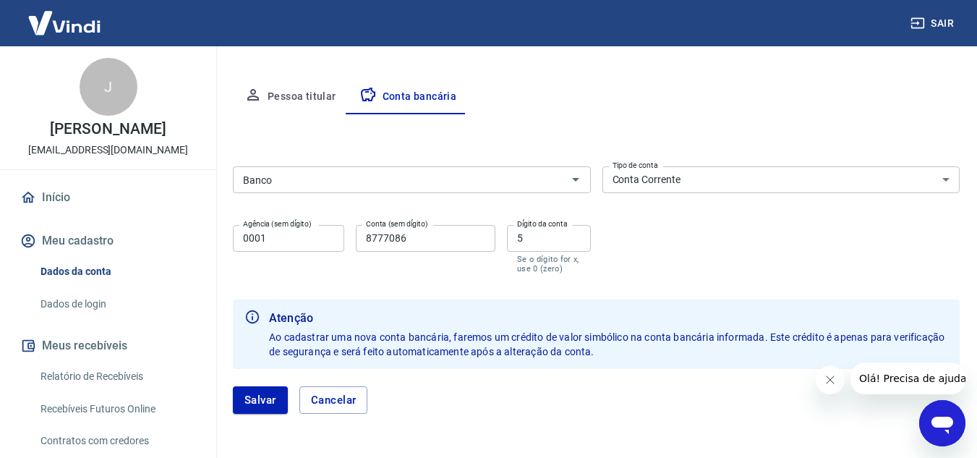
scroll to position [305, 0]
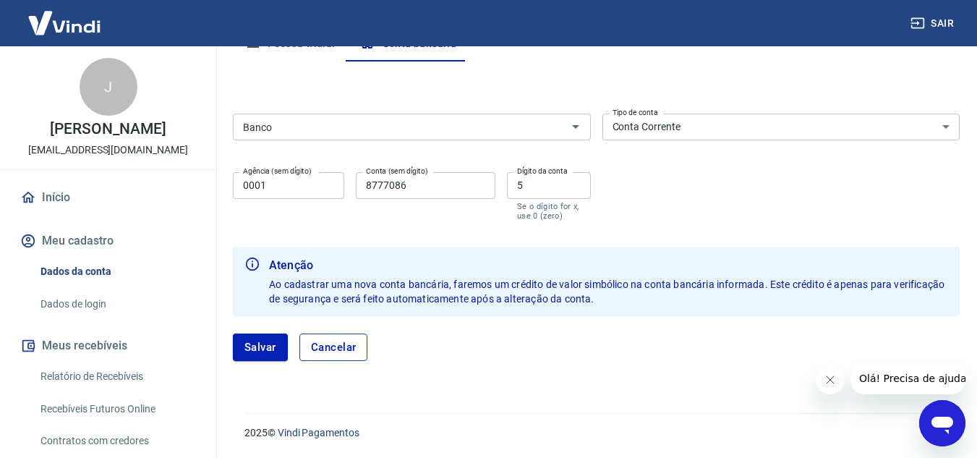
click at [326, 349] on button "Cancelar" at bounding box center [333, 346] width 69 height 27
type input "336 - BANCO C6 BANK"
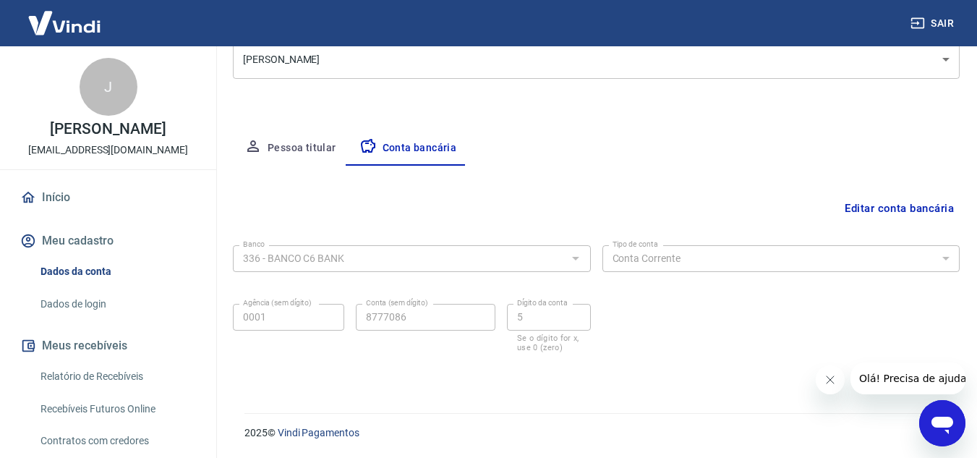
scroll to position [201, 0]
click at [940, 207] on button "Editar conta bancária" at bounding box center [899, 208] width 121 height 27
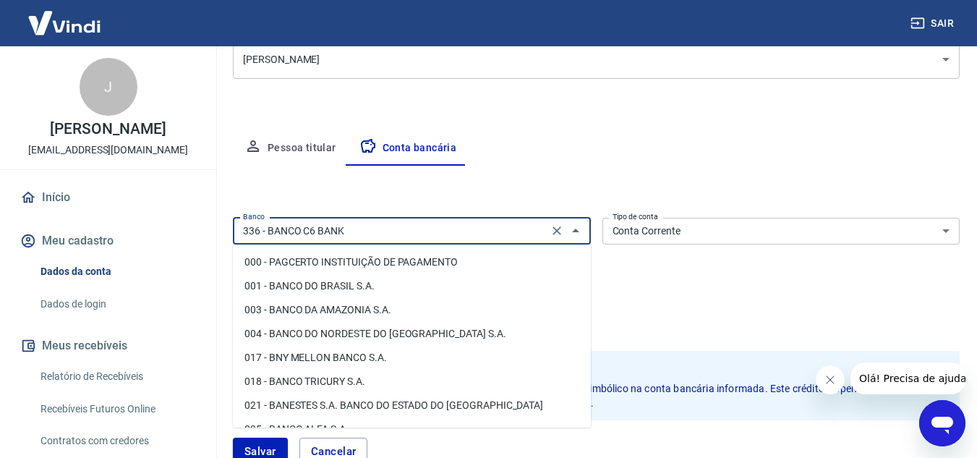
drag, startPoint x: 359, startPoint y: 219, endPoint x: 48, endPoint y: 202, distance: 312.1
click at [48, 202] on div "Sair J Juliano Duarte Yule Marques [EMAIL_ADDRESS][DOMAIN_NAME] Início Meu cada…" at bounding box center [488, 28] width 977 height 458
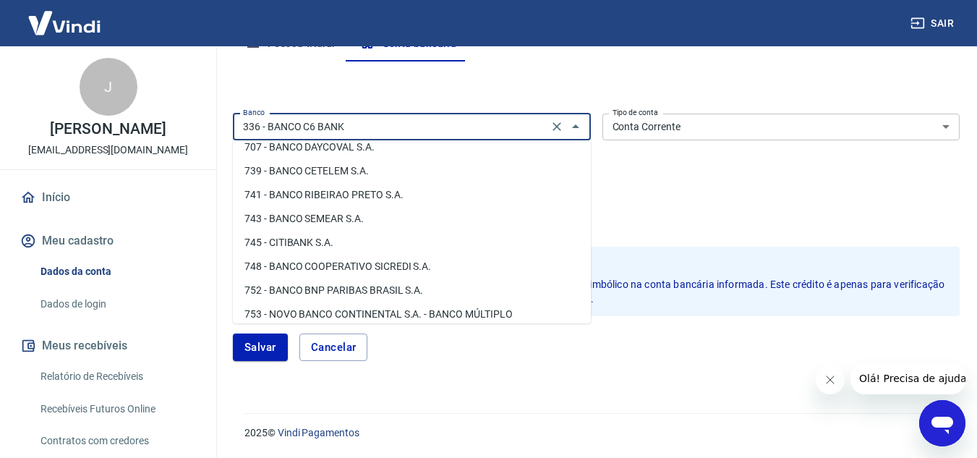
scroll to position [2043, 0]
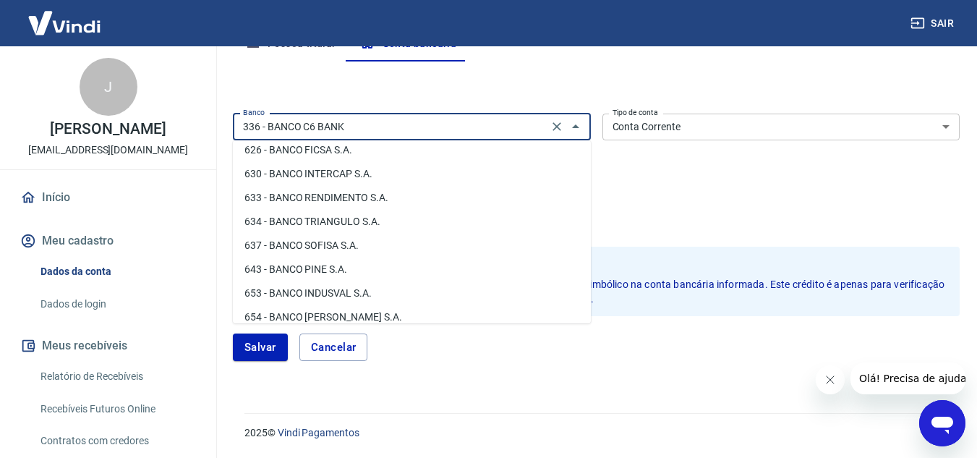
click at [686, 189] on div "Banco 336 - BANCO C6 BANK Banco Tipo de conta Conta Corrente Conta Poupança Tip…" at bounding box center [596, 166] width 727 height 116
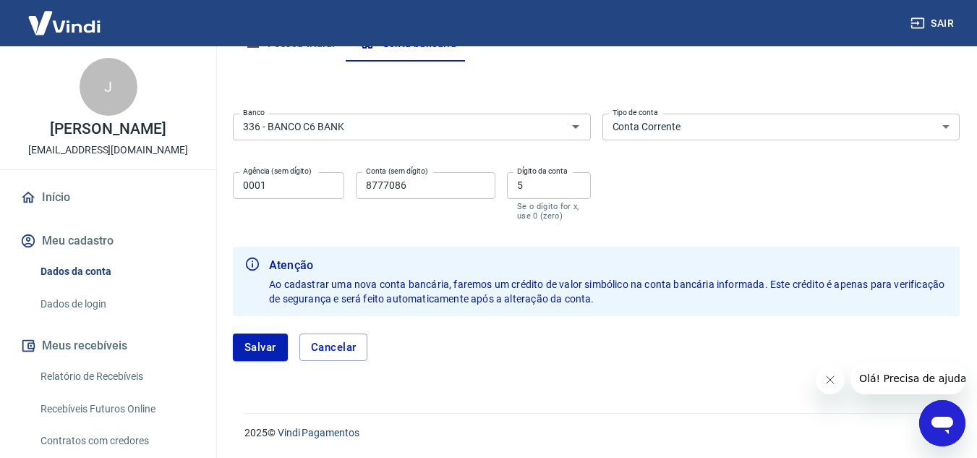
click at [696, 130] on select "Conta Corrente Conta Poupança" at bounding box center [781, 127] width 358 height 27
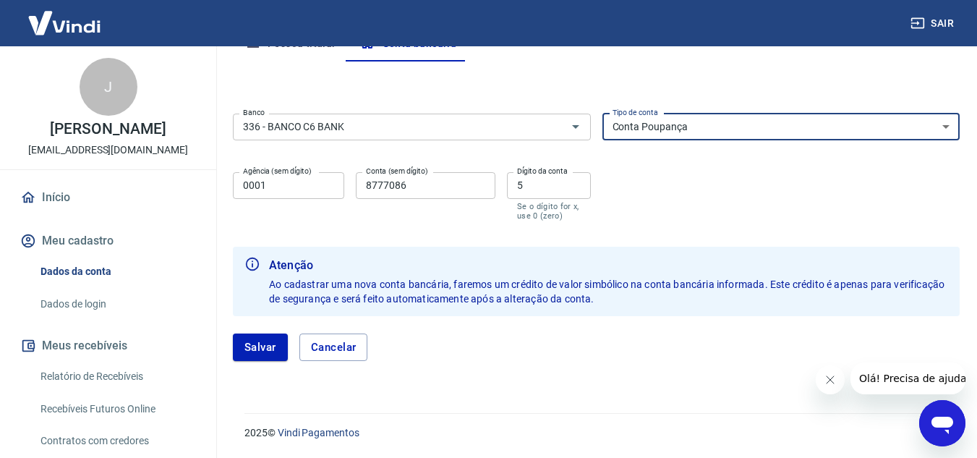
click at [602, 114] on select "Conta Corrente Conta Poupança" at bounding box center [781, 127] width 358 height 27
click at [683, 121] on select "Conta Corrente Conta Poupança" at bounding box center [781, 127] width 358 height 27
click at [602, 114] on select "Conta Corrente Conta Poupança" at bounding box center [781, 127] width 358 height 27
click at [678, 130] on select "Conta Corrente Conta Poupança" at bounding box center [781, 127] width 358 height 27
select select "1"
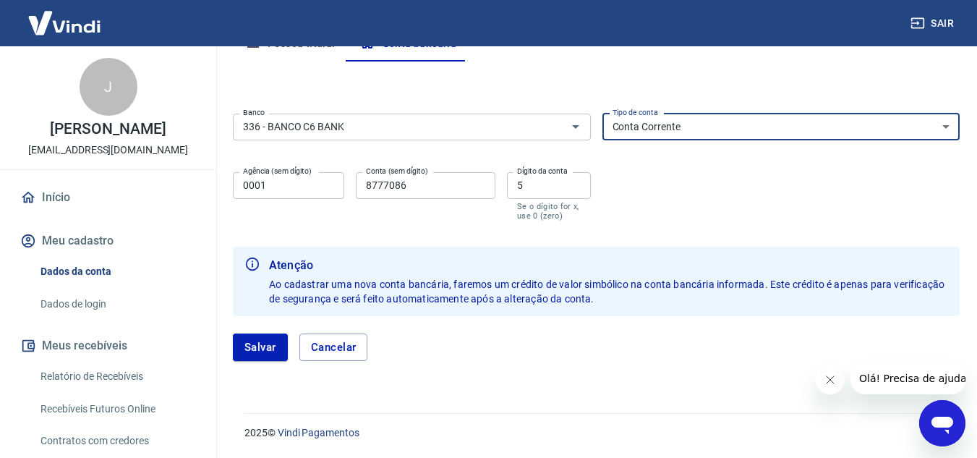
click at [602, 114] on select "Conta Corrente Conta Poupança" at bounding box center [781, 127] width 358 height 27
click at [357, 348] on button "Cancelar" at bounding box center [333, 346] width 69 height 27
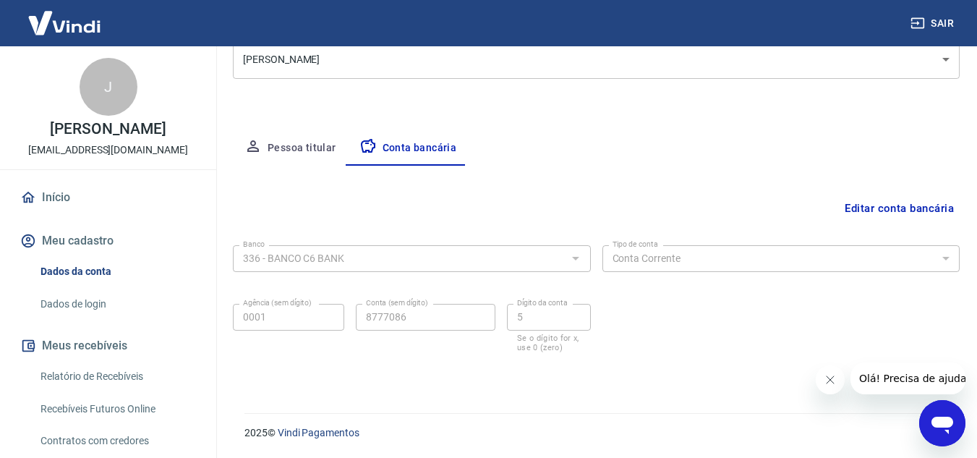
scroll to position [201, 0]
click at [91, 283] on link "Dados da conta" at bounding box center [117, 272] width 164 height 30
select select "MS"
select select "business"
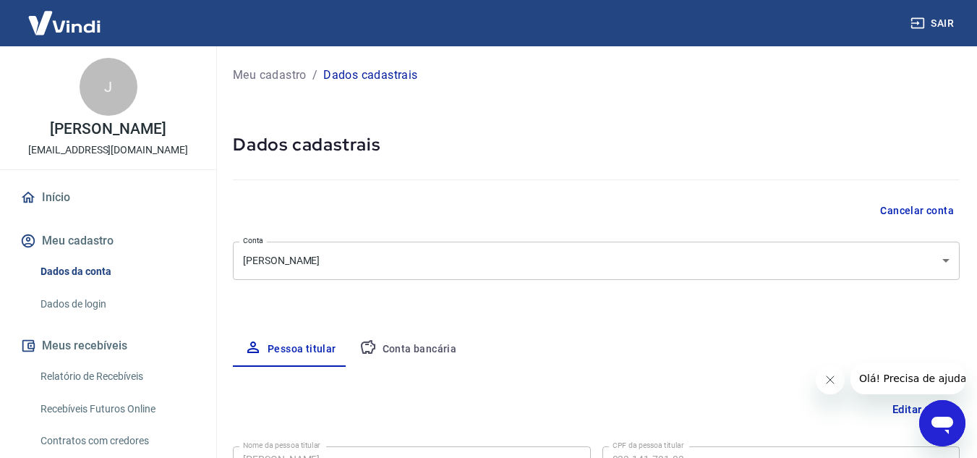
click at [941, 247] on body "Sair J Juliano Duarte Yule Marques julianoyule2@gmail.com Início Meu cadastro D…" at bounding box center [488, 229] width 977 height 458
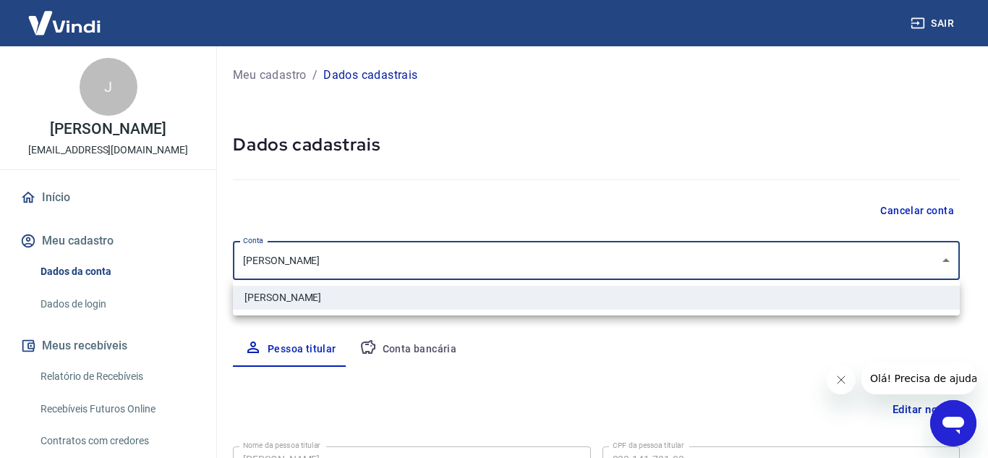
click at [516, 356] on div at bounding box center [494, 229] width 988 height 458
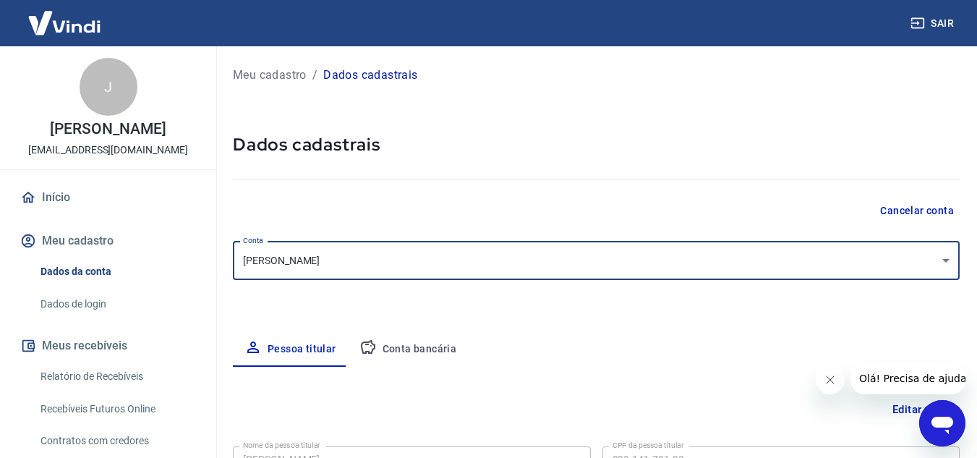
click at [237, 87] on div "Meu cadastro / Dados cadastrais Dados cadastrais Cancelar conta Conta Juliano D…" at bounding box center [596, 454] width 761 height 817
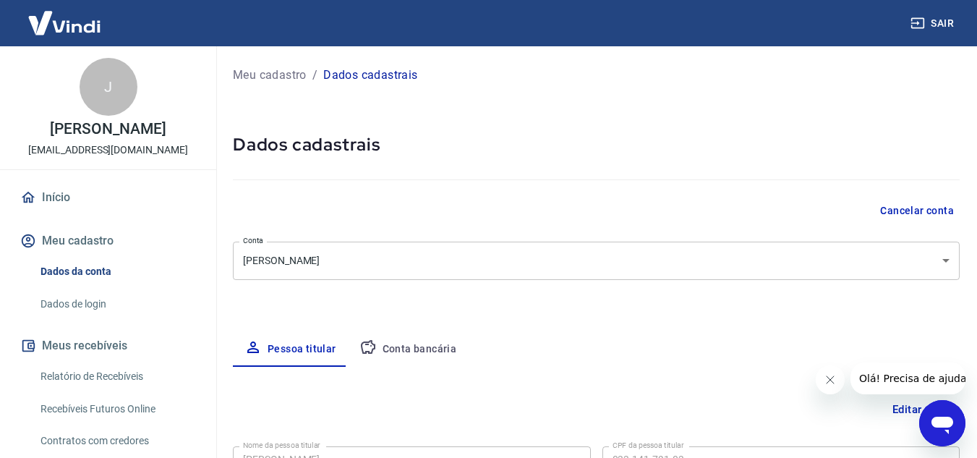
click at [244, 82] on p "Meu cadastro" at bounding box center [270, 75] width 74 height 17
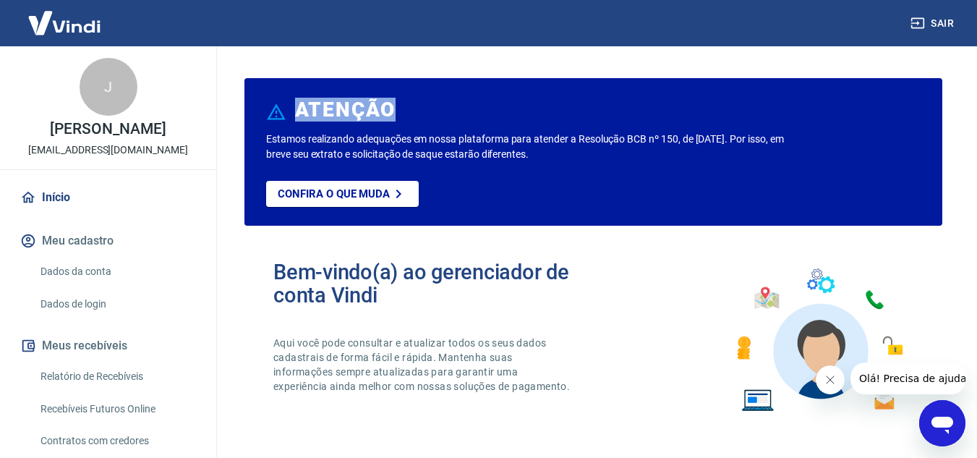
click at [245, 82] on div "ATENÇÃO Estamos realizando adequações em nossa plataforma para atender a Resolu…" at bounding box center [593, 152] width 698 height 148
